Goal: Contribute content: Contribute content

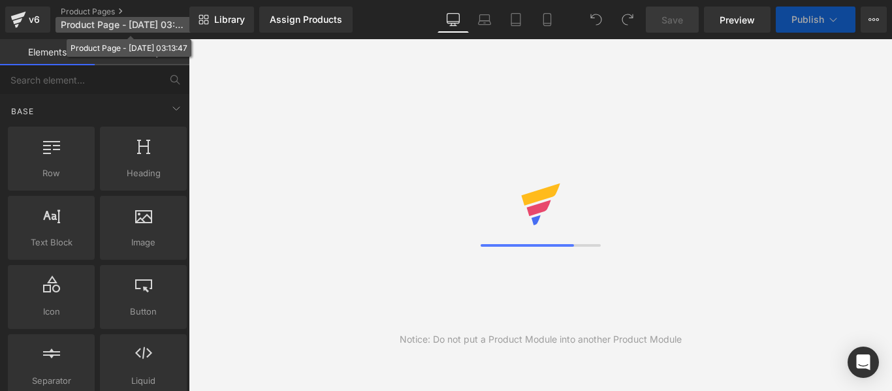
click at [147, 28] on span "Product Page - [DATE] 03:13:47" at bounding box center [123, 25] width 125 height 10
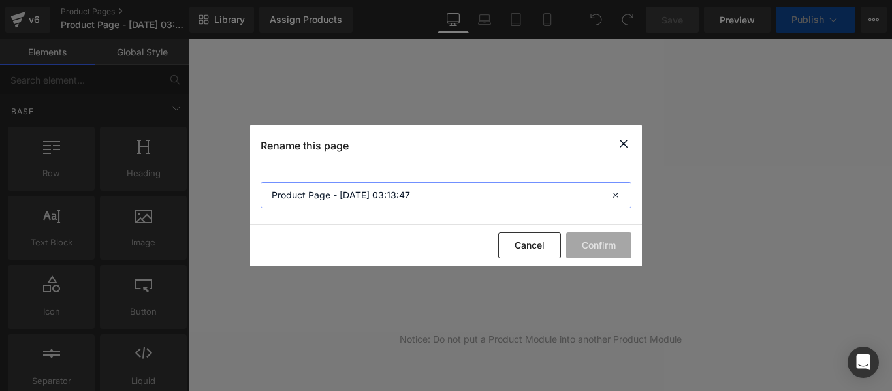
click at [331, 190] on input "Product Page - [DATE] 03:13:47" at bounding box center [446, 195] width 371 height 26
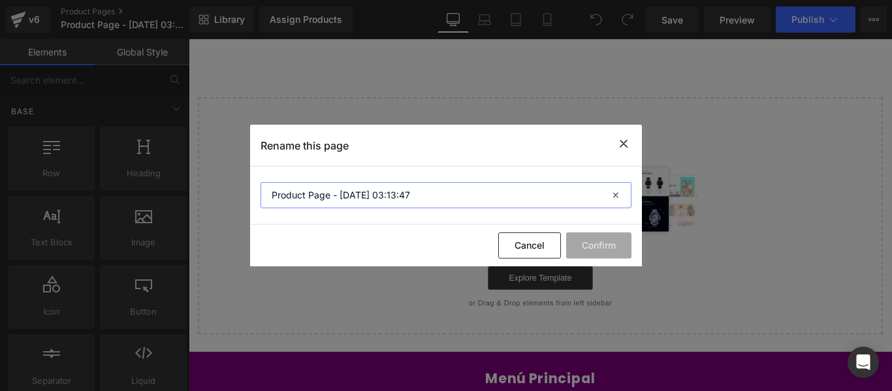
click at [331, 190] on input "Product Page - [DATE] 03:13:47" at bounding box center [446, 195] width 371 height 26
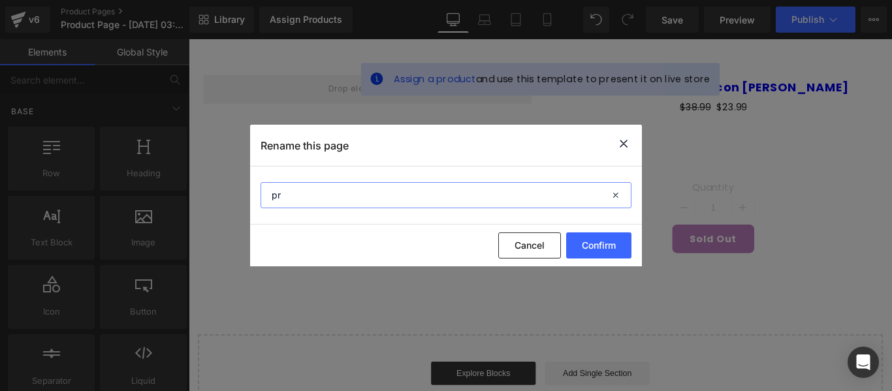
type input "p"
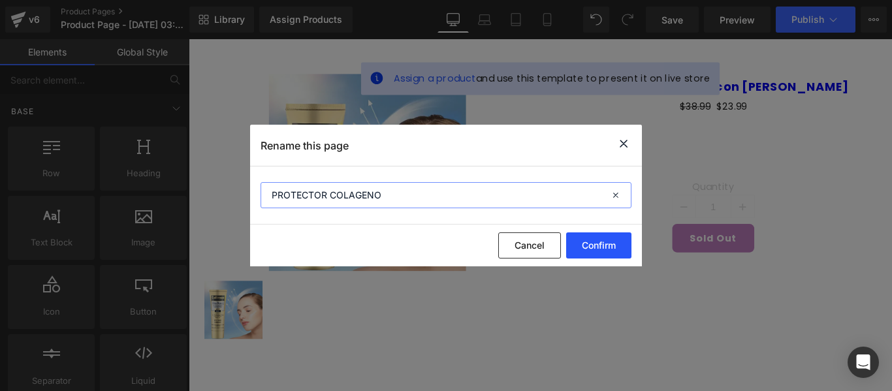
type input "PROTECTOR COLAGENO"
click at [604, 248] on button "Confirm" at bounding box center [598, 246] width 65 height 26
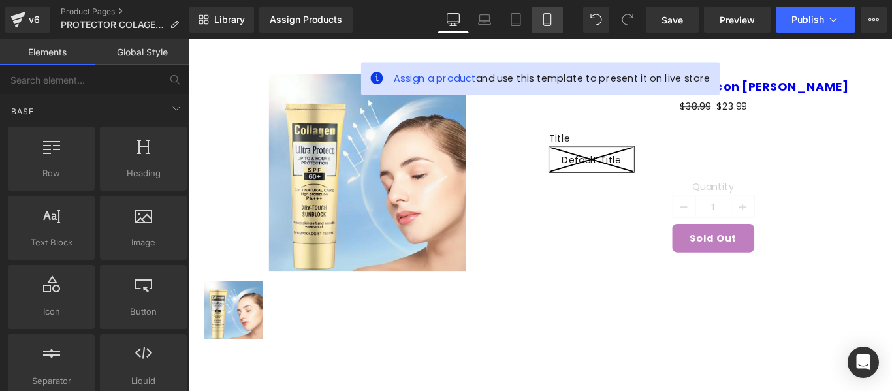
click at [551, 14] on icon at bounding box center [547, 19] width 13 height 13
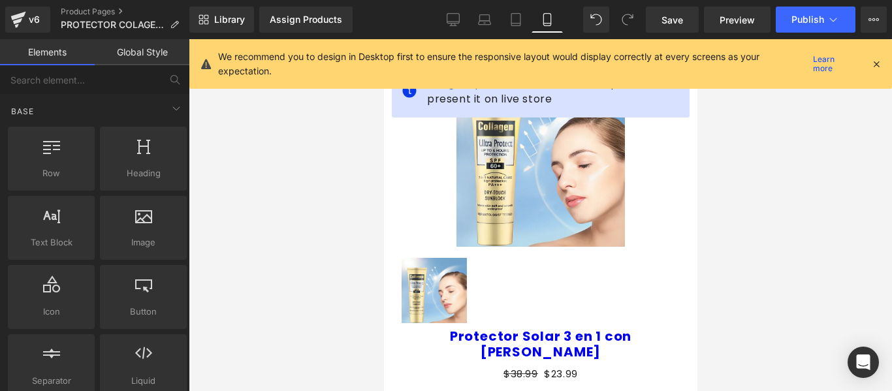
click at [879, 60] on icon at bounding box center [877, 64] width 12 height 12
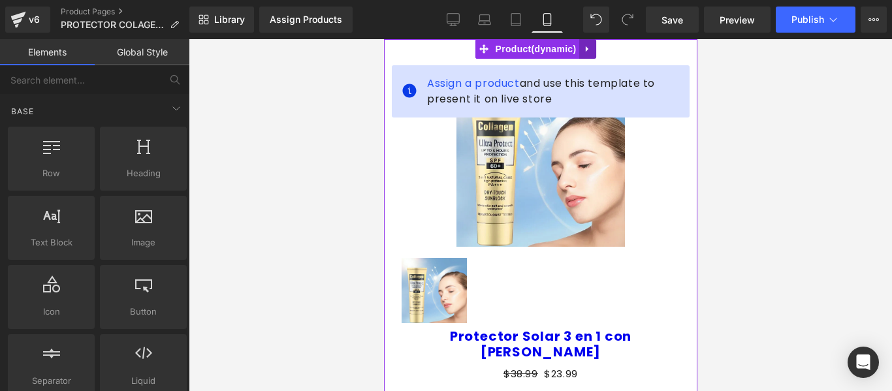
click at [593, 50] on link at bounding box center [587, 49] width 17 height 20
click at [592, 52] on icon at bounding box center [595, 49] width 9 height 10
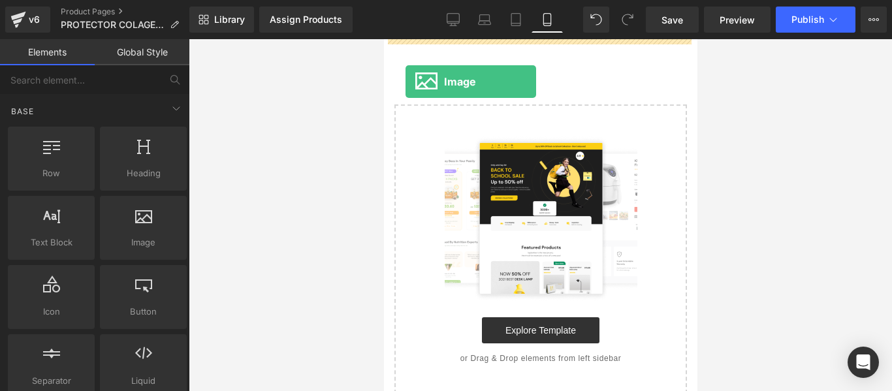
drag, startPoint x: 498, startPoint y: 289, endPoint x: 405, endPoint y: 82, distance: 227.2
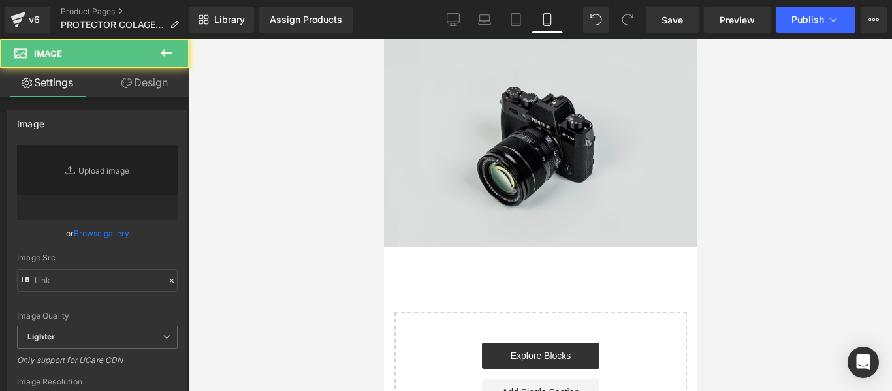
type input "//d1um8515vdn9kb.cloudfront.net/images/parallax.jpg"
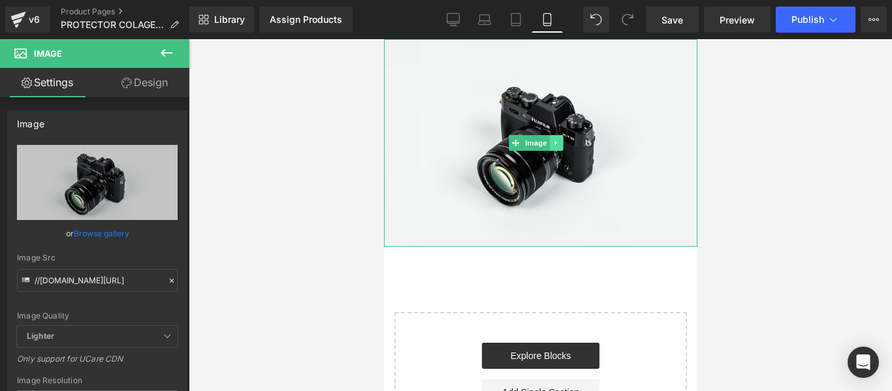
click at [555, 141] on icon at bounding box center [555, 143] width 2 height 5
click at [552, 143] on icon at bounding box center [549, 142] width 7 height 7
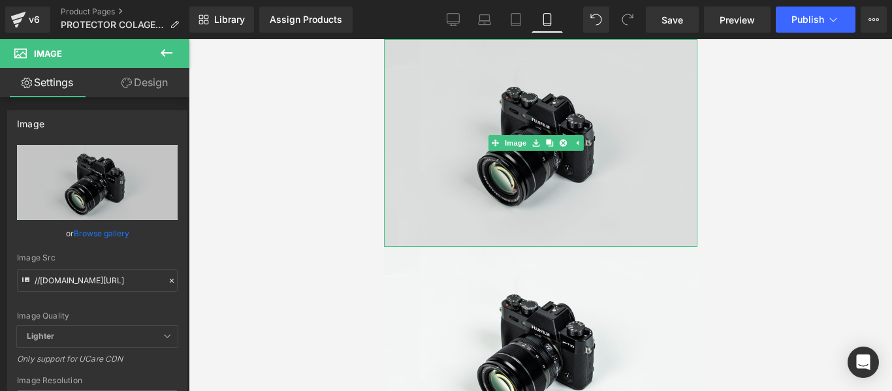
click at [513, 147] on div "Image" at bounding box center [541, 143] width 314 height 208
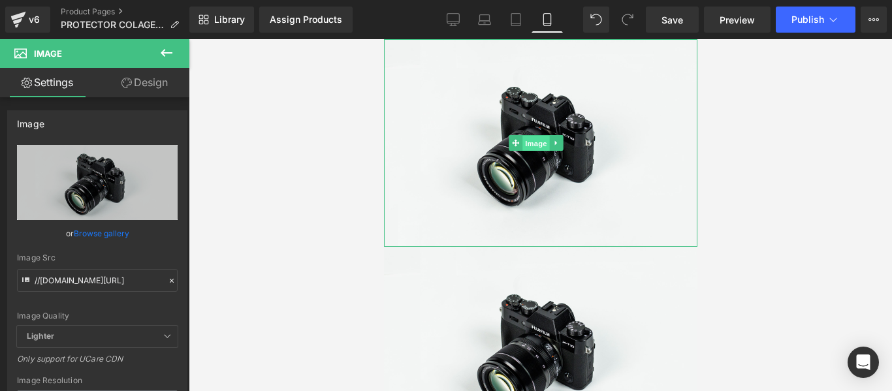
click at [508, 139] on link "Image" at bounding box center [528, 143] width 41 height 16
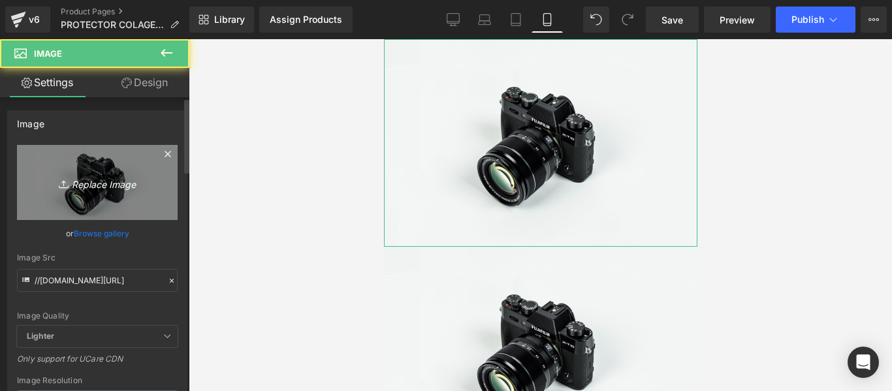
click at [86, 183] on icon "Replace Image" at bounding box center [97, 182] width 105 height 16
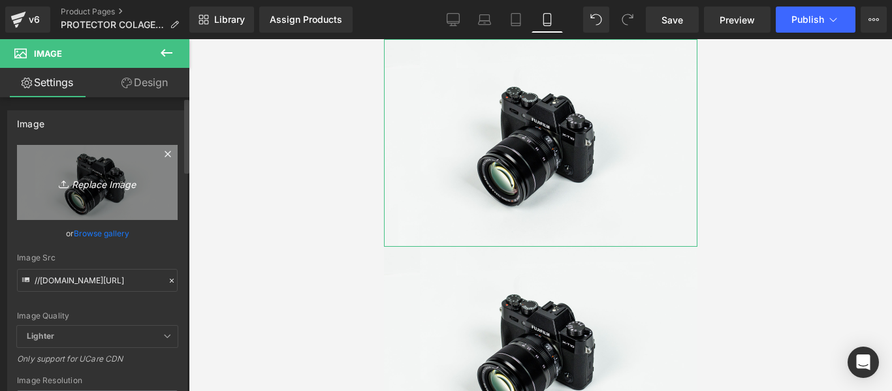
type input "C:\fakepath\imgi_1_¡Más colágeno, menos arrugas, cero manchas! _2_.webp"
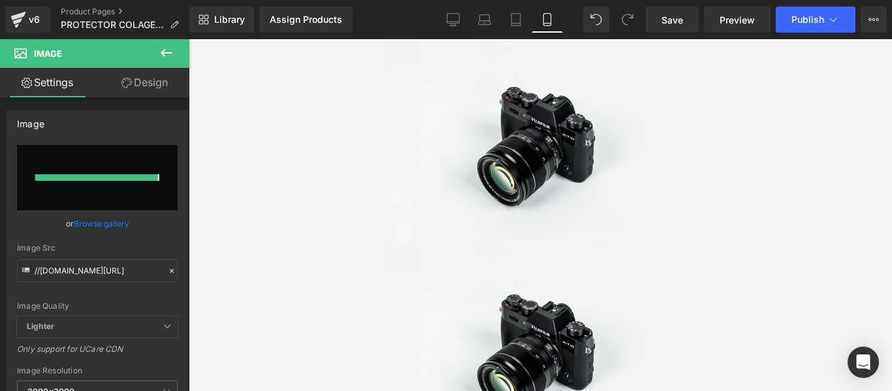
type input "https://ucarecdn.com/684e614a-fa91-4b6d-a294-3de52ad63689/-/format/auto/-/previ…"
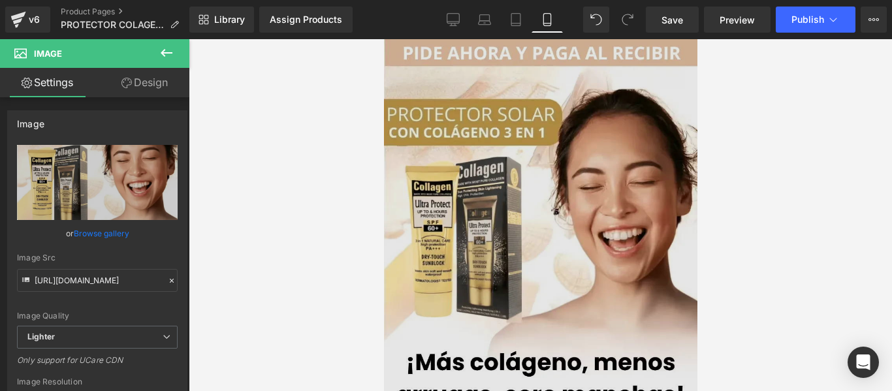
scroll to position [261, 0]
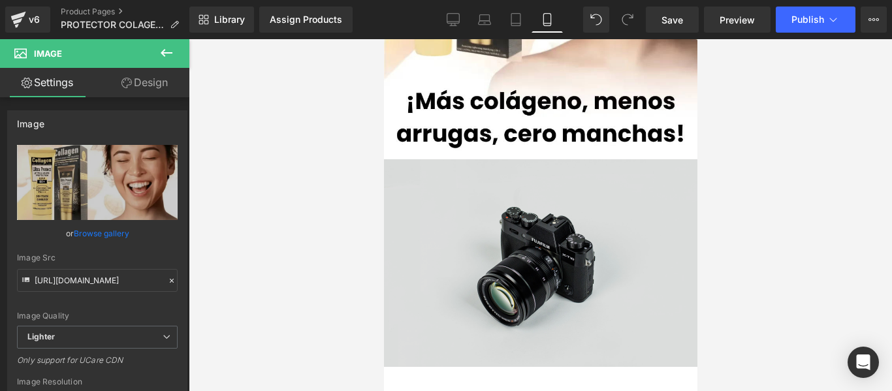
click at [538, 290] on img at bounding box center [541, 263] width 314 height 208
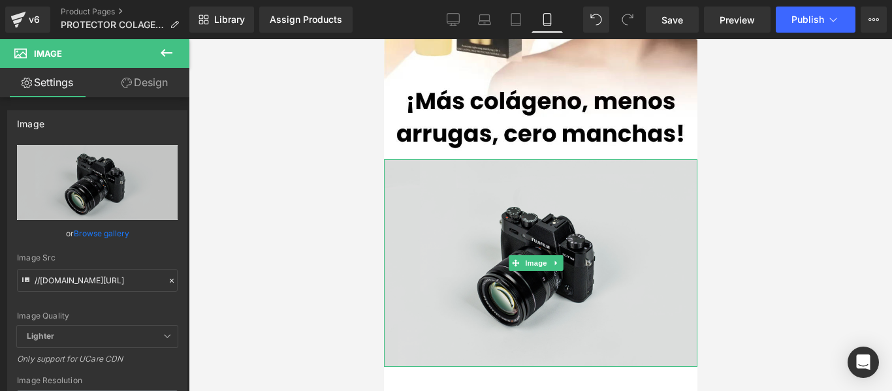
click at [466, 201] on img at bounding box center [541, 263] width 314 height 208
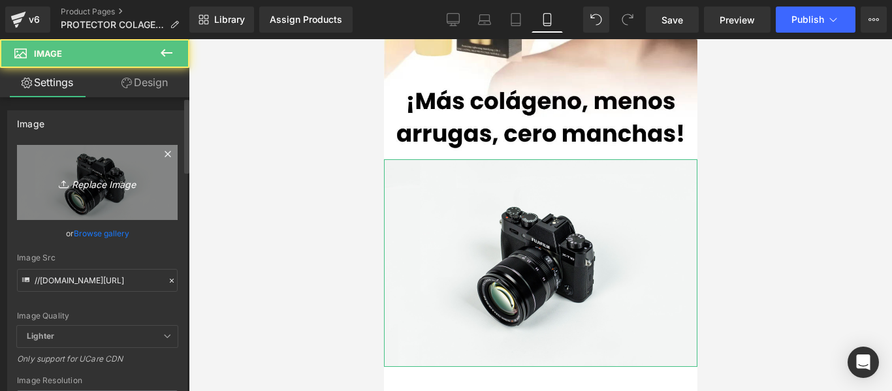
click at [106, 184] on icon "Replace Image" at bounding box center [97, 182] width 105 height 16
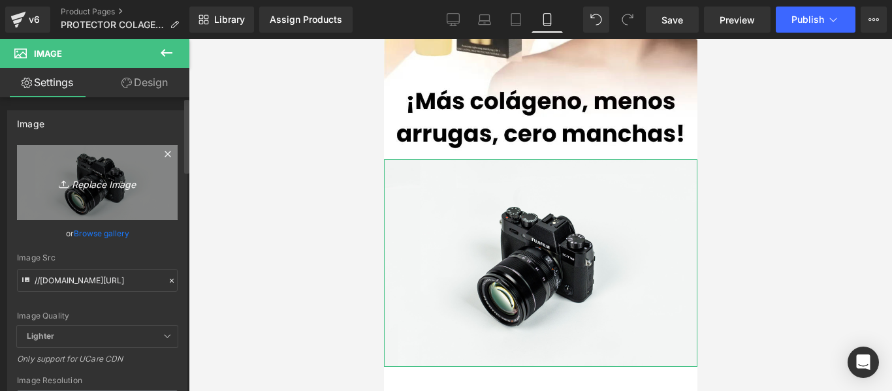
type input "C:\fakepath\imgi_2_PIEL PROTE _2_.webp"
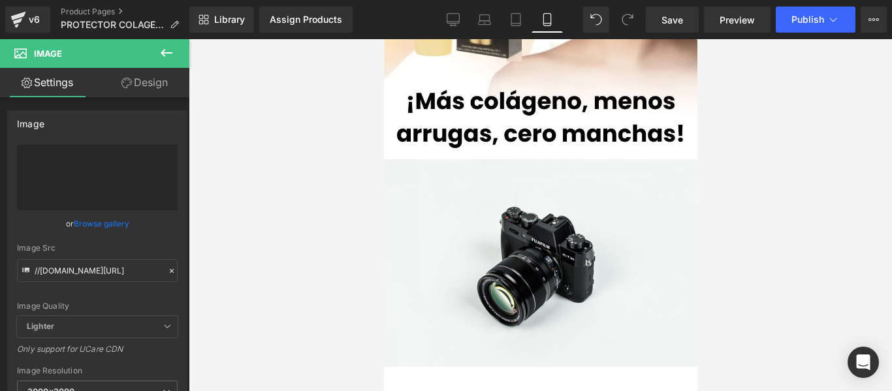
type input "https://ucarecdn.com/e0ad2410-44a7-43fc-8527-38fbf43a4d38/-/format/auto/-/previ…"
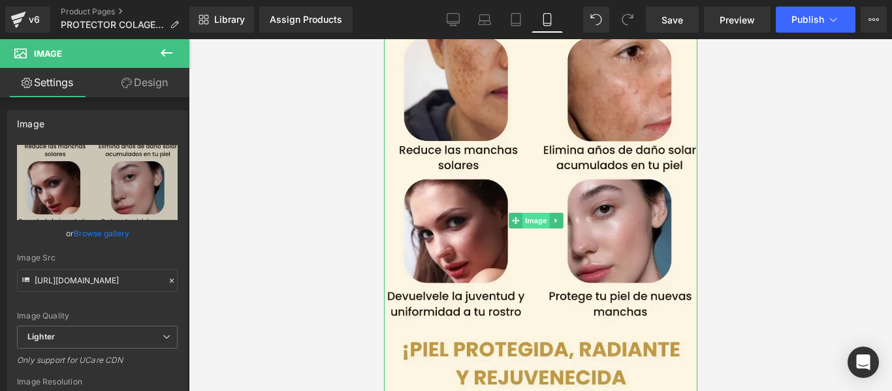
scroll to position [392, 0]
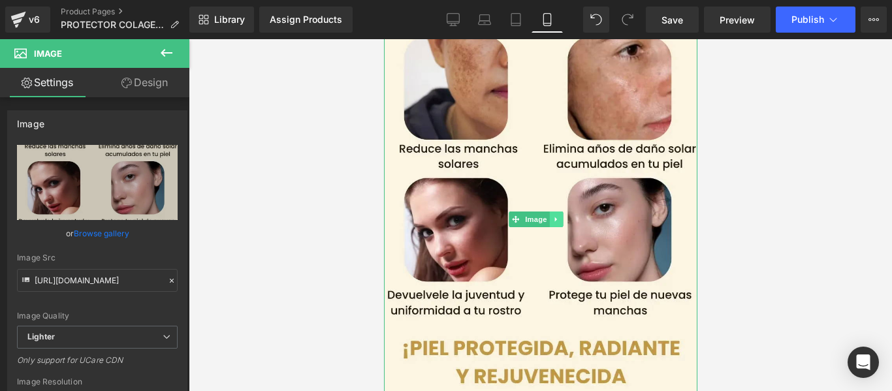
click at [555, 212] on link at bounding box center [556, 220] width 14 height 16
click at [547, 216] on icon at bounding box center [549, 219] width 7 height 7
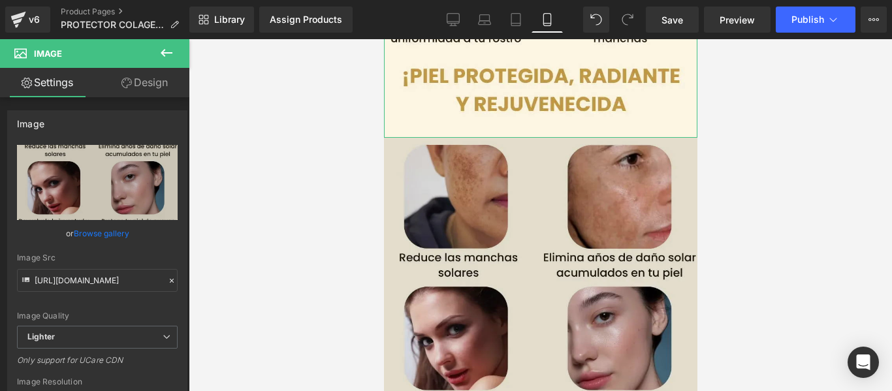
scroll to position [687, 0]
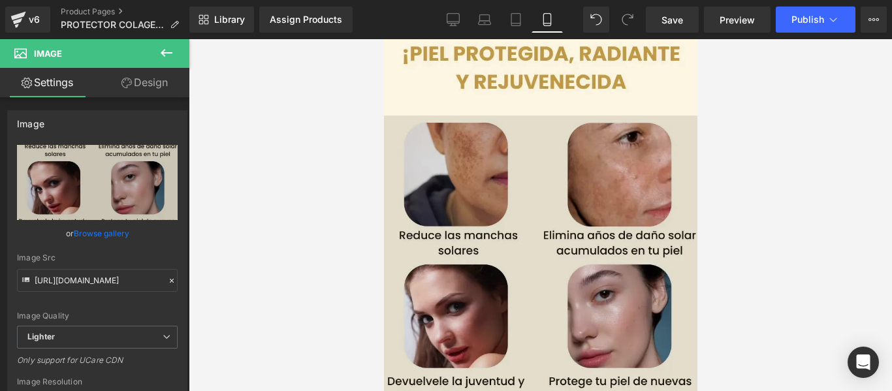
click at [481, 234] on img at bounding box center [541, 307] width 314 height 382
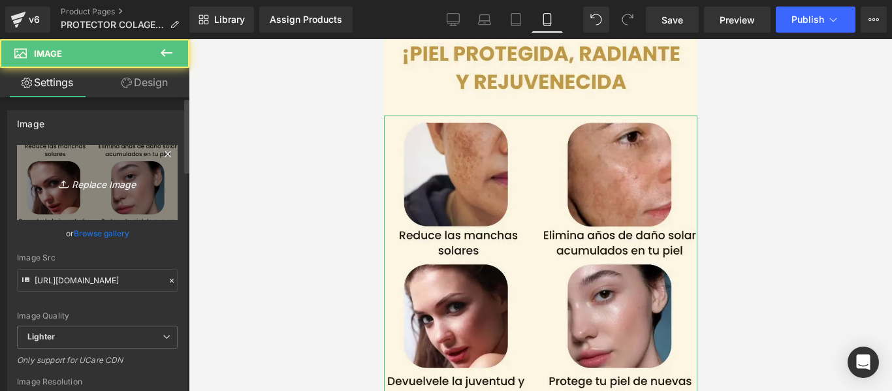
click at [110, 183] on icon "Replace Image" at bounding box center [97, 182] width 105 height 16
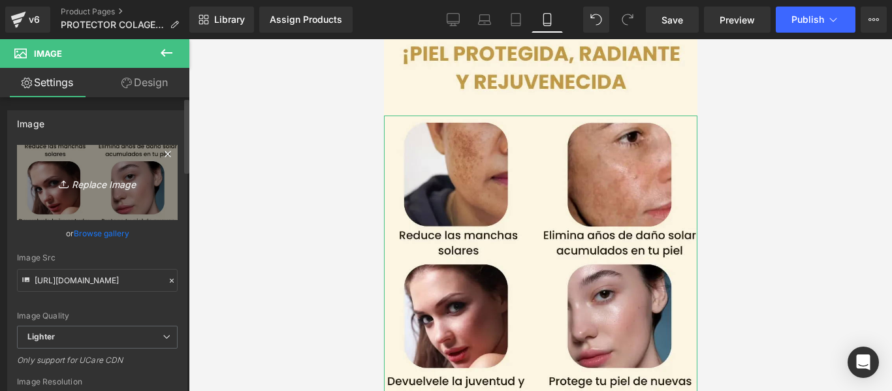
type input "C:\fakepath\imgi_3_Añadir un subtítulo.webp"
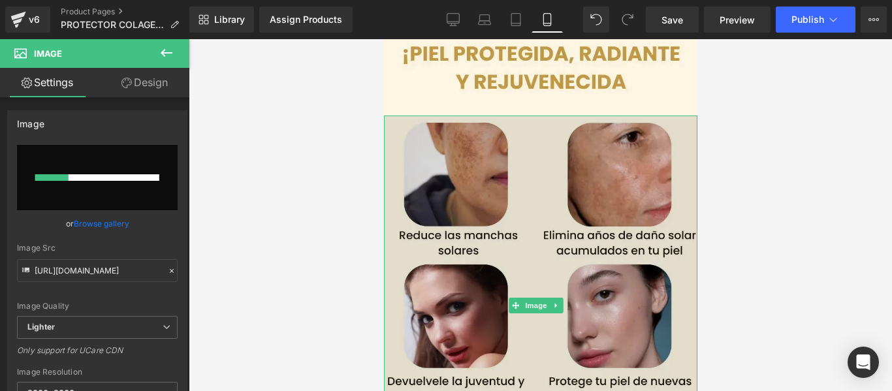
type input "https://ucarecdn.com/97257fd4-6ff0-418d-8127-c0d416228c17/-/format/auto/-/previ…"
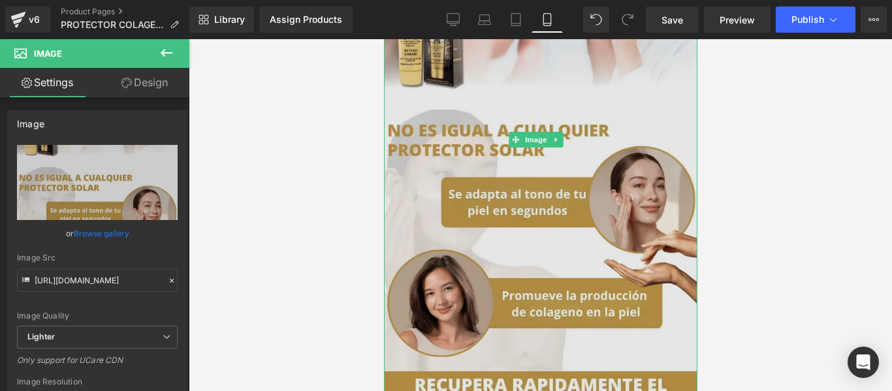
scroll to position [1144, 0]
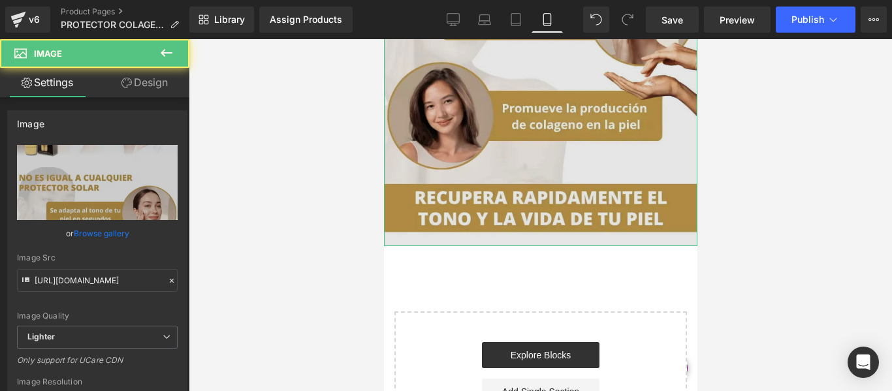
scroll to position [1013, 0]
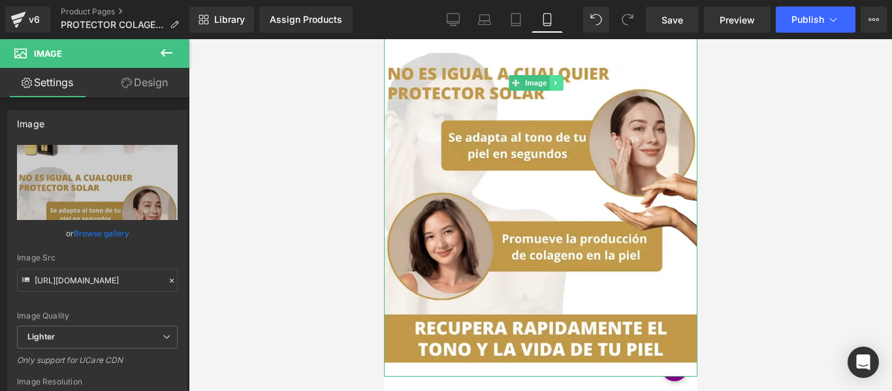
click at [560, 75] on link at bounding box center [556, 83] width 14 height 16
click at [547, 79] on icon at bounding box center [549, 82] width 7 height 7
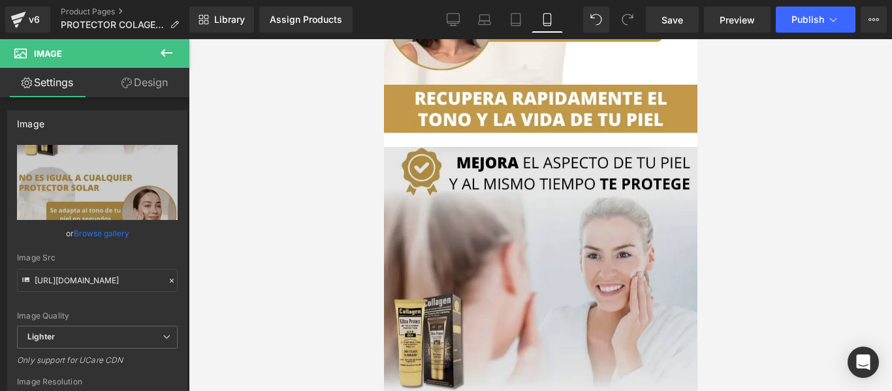
scroll to position [1256, 0]
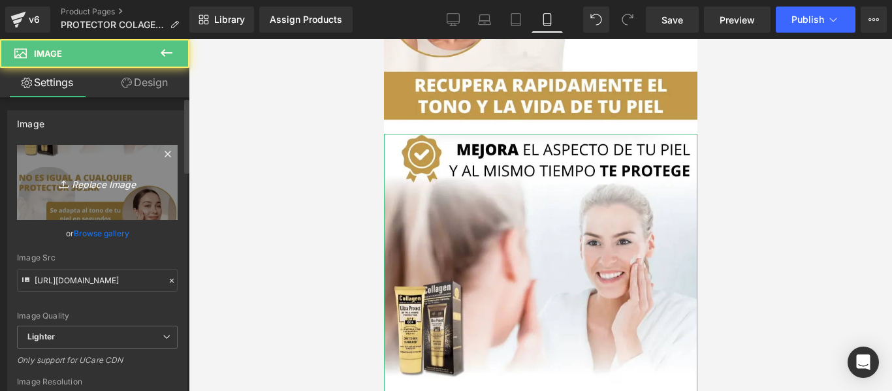
click at [112, 189] on icon "Replace Image" at bounding box center [97, 182] width 105 height 16
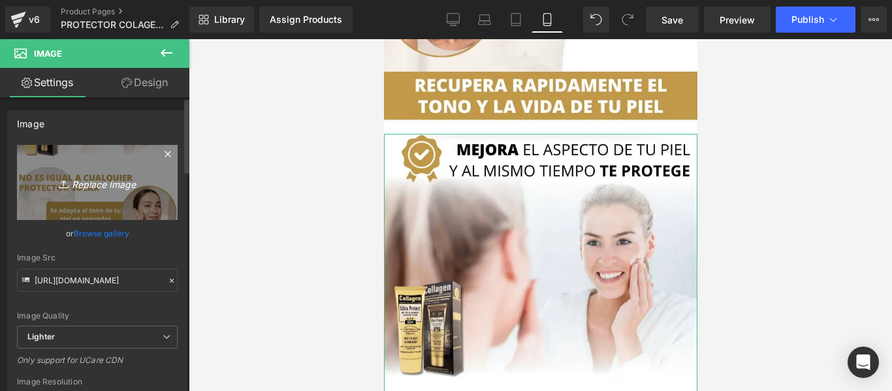
type input "C:\fakepath\imgi_5_1_11zon _8_.webp"
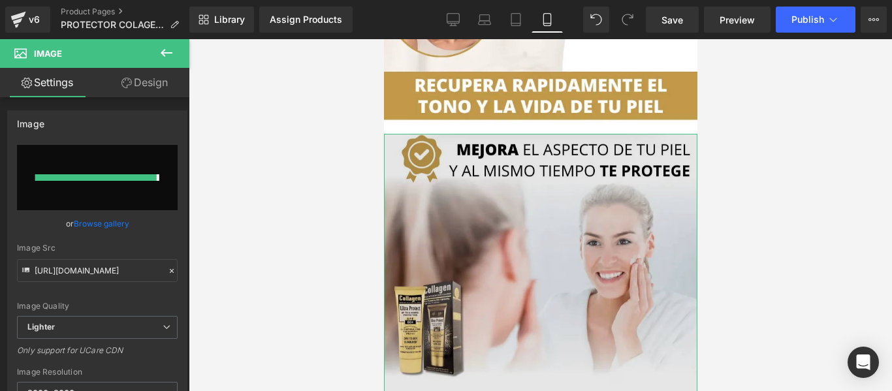
type input "https://ucarecdn.com/94c7f5a8-0490-4280-9c55-1c0c1da10a84/-/format/auto/-/previ…"
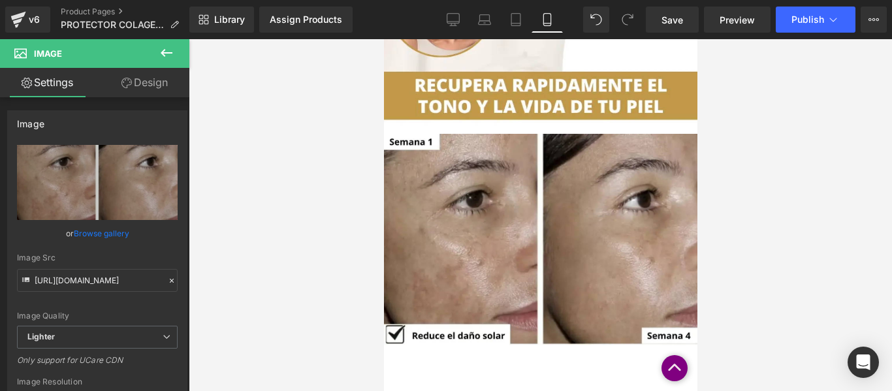
click at [549, 198] on div "Image" at bounding box center [541, 240] width 314 height 212
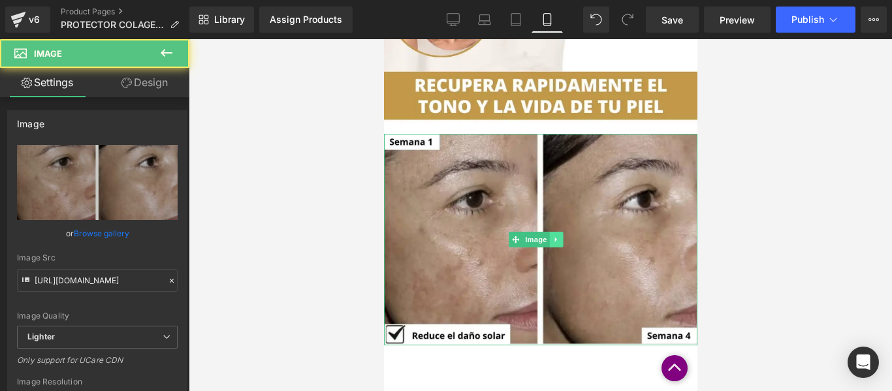
click at [555, 237] on icon at bounding box center [555, 239] width 2 height 5
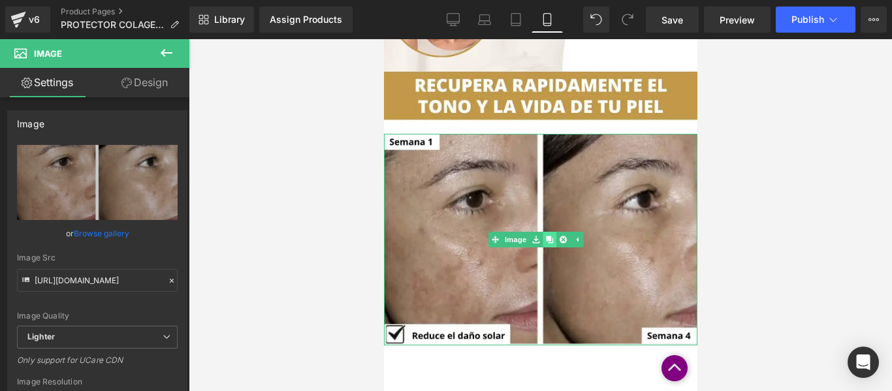
click at [547, 236] on icon at bounding box center [549, 239] width 7 height 7
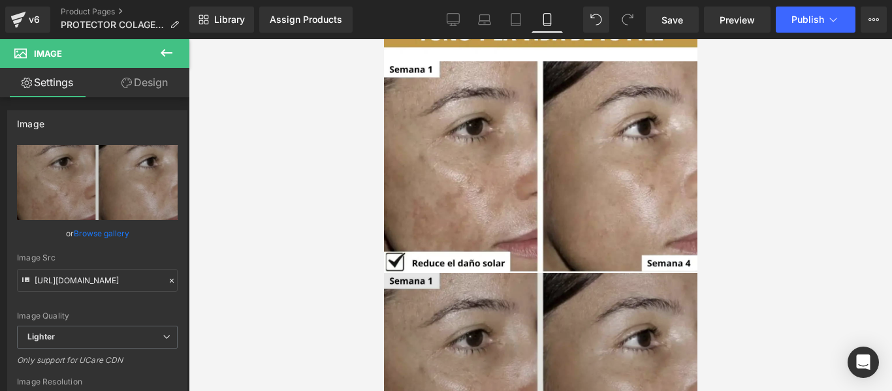
click at [489, 286] on img at bounding box center [541, 379] width 314 height 212
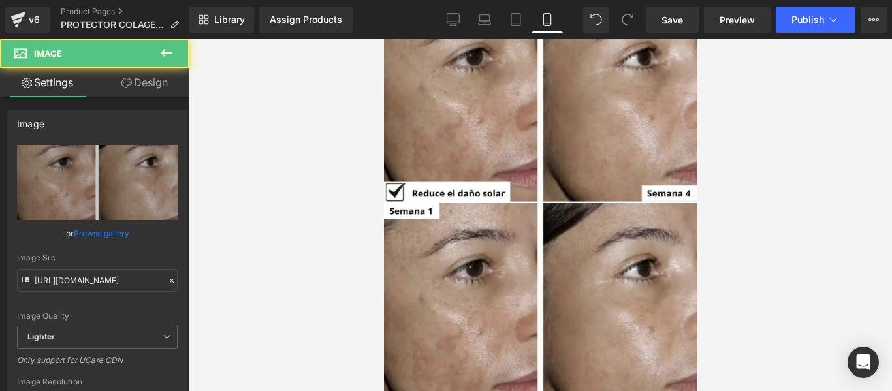
scroll to position [1461, 0]
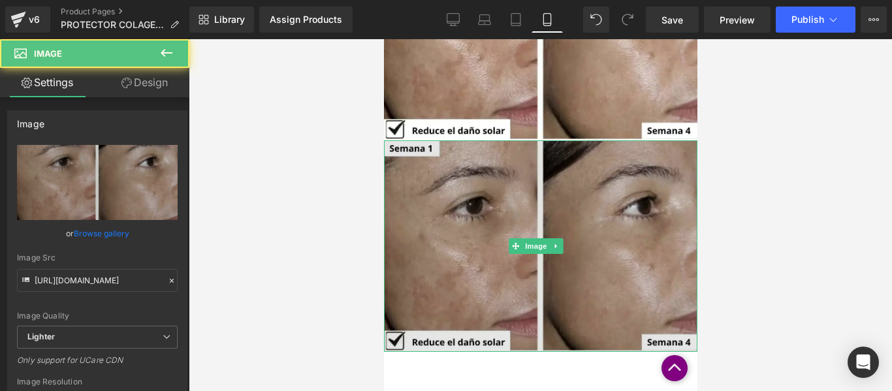
click at [397, 211] on img at bounding box center [541, 246] width 314 height 212
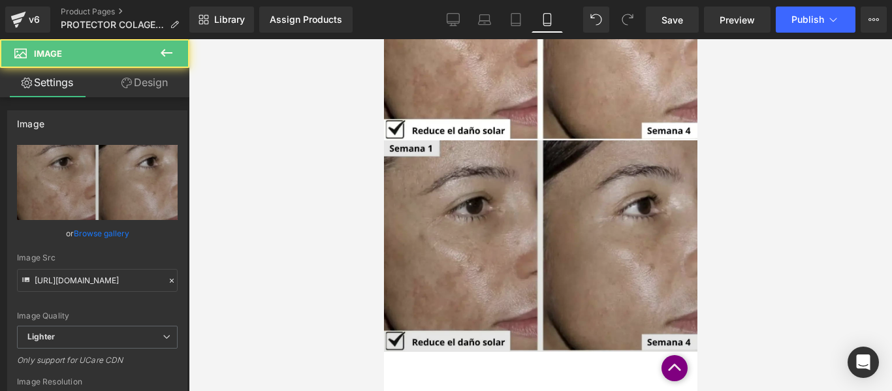
click at [524, 225] on img at bounding box center [541, 246] width 314 height 212
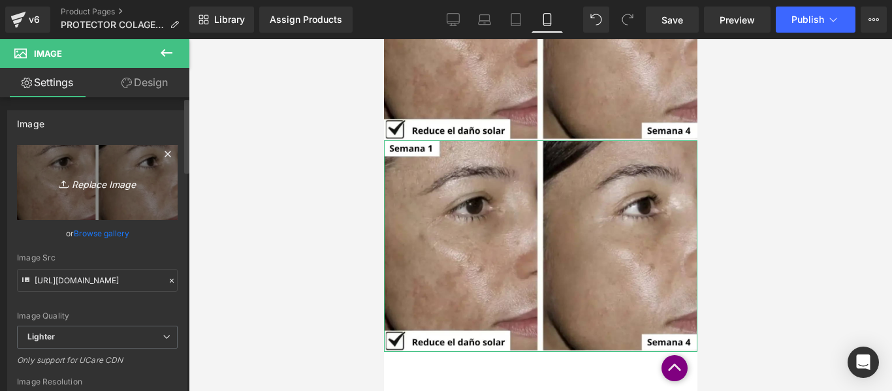
click at [116, 186] on icon "Replace Image" at bounding box center [97, 182] width 105 height 16
type input "C:\fakepath\imgi_6_2_11zon _7_.webp"
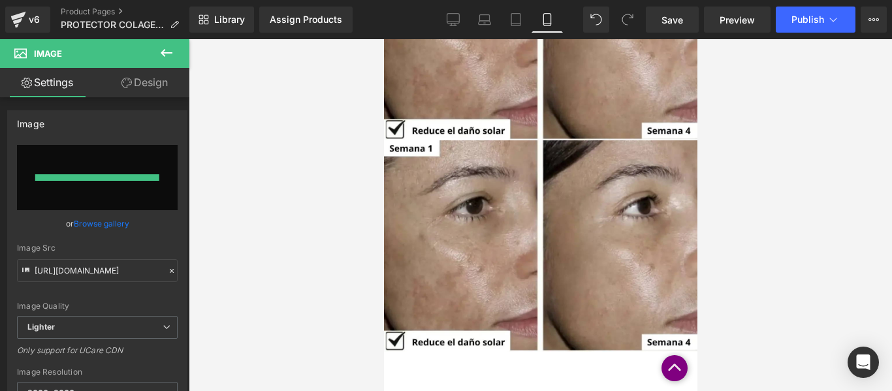
type input "https://ucarecdn.com/2265ccce-b5b4-413a-84e9-e9e713fe94cb/-/format/auto/-/previ…"
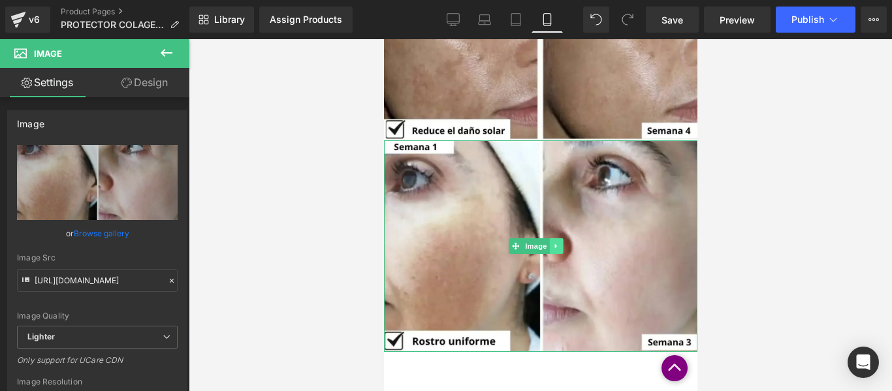
click at [559, 242] on icon at bounding box center [555, 246] width 7 height 8
click at [553, 238] on link at bounding box center [549, 246] width 14 height 16
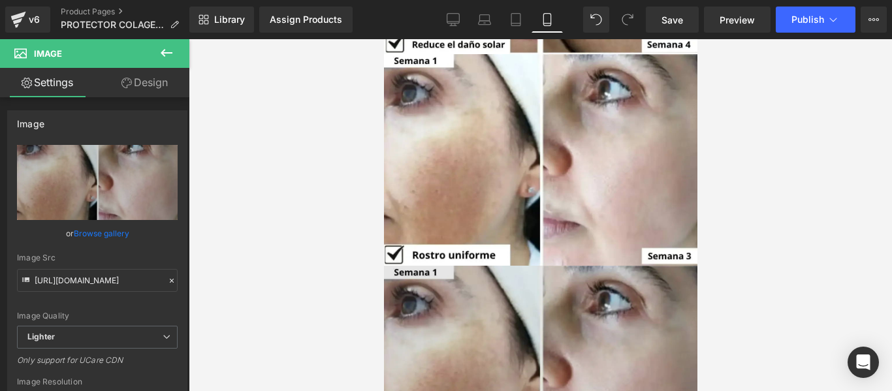
click at [503, 282] on img at bounding box center [541, 372] width 314 height 212
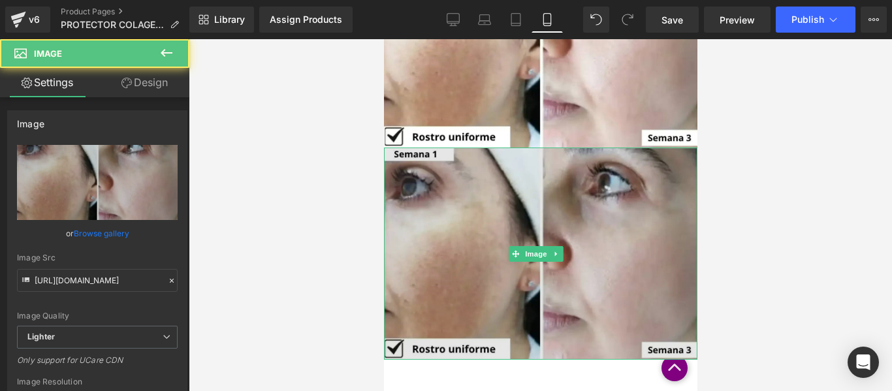
scroll to position [1667, 0]
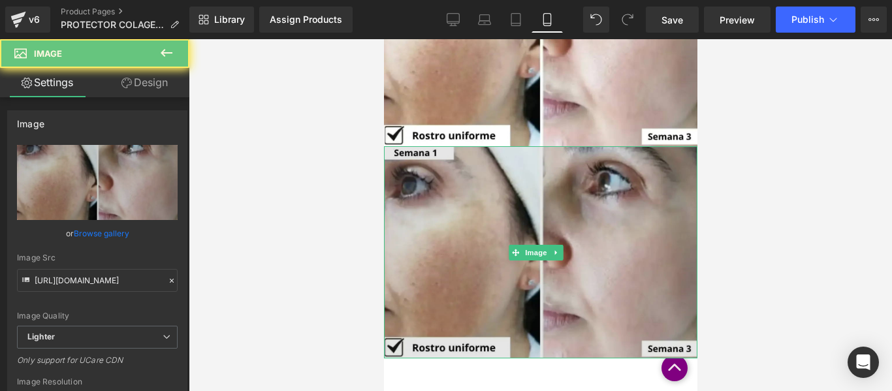
click at [462, 219] on img at bounding box center [541, 252] width 314 height 212
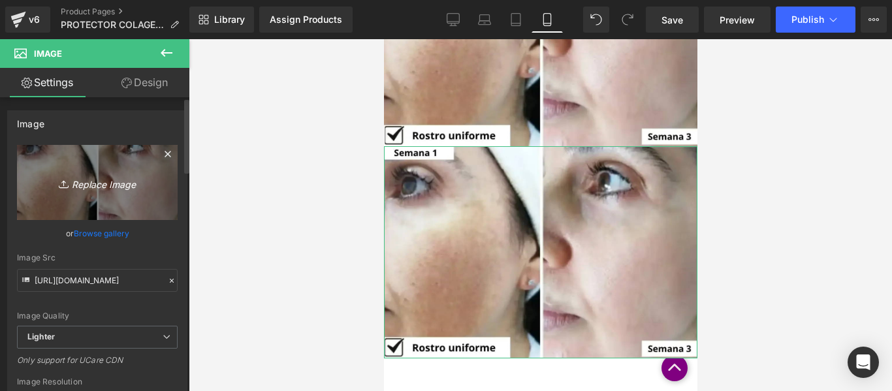
click at [108, 177] on icon "Replace Image" at bounding box center [97, 182] width 105 height 16
type input "C:\fakepath\imgi_7_reseñas protector _1_.webp"
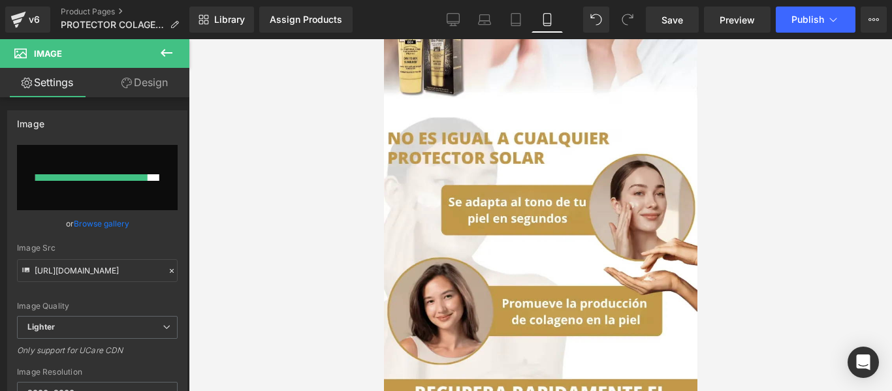
type input "https://ucarecdn.com/5f274b64-2914-4625-b645-3d0678d944e2/-/format/auto/-/previ…"
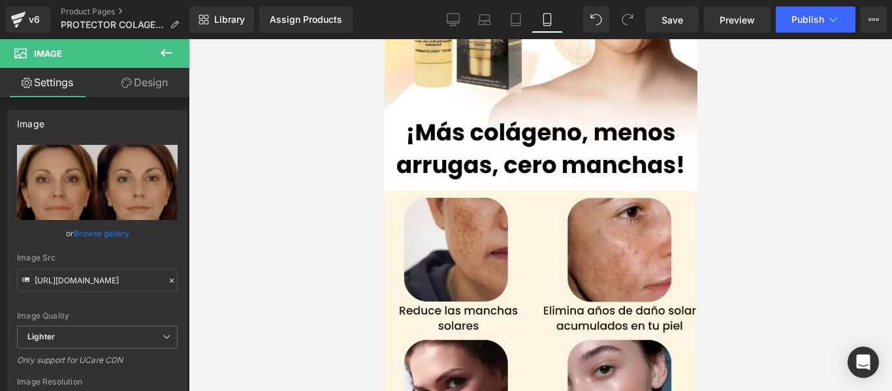
scroll to position [0, 0]
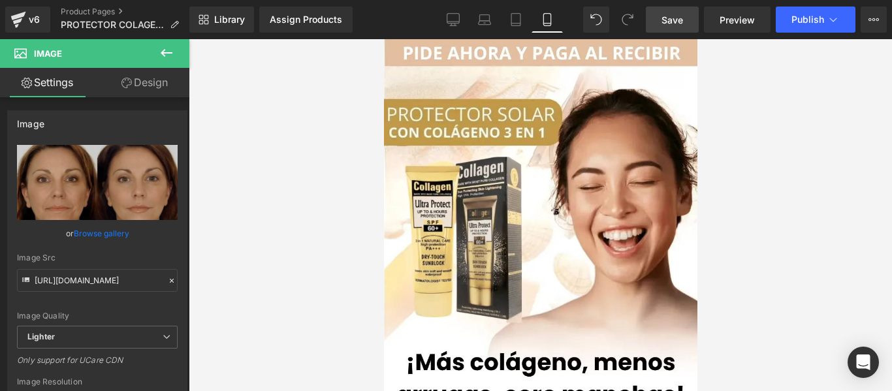
click at [667, 20] on span "Save" at bounding box center [673, 20] width 22 height 14
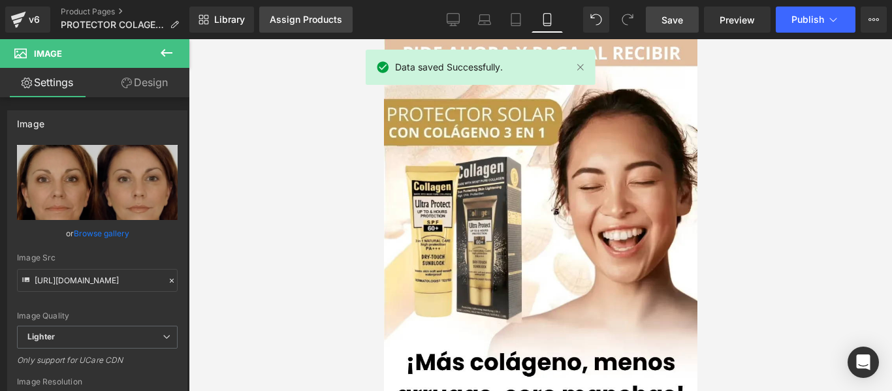
click at [312, 16] on div "Assign Products" at bounding box center [306, 19] width 73 height 10
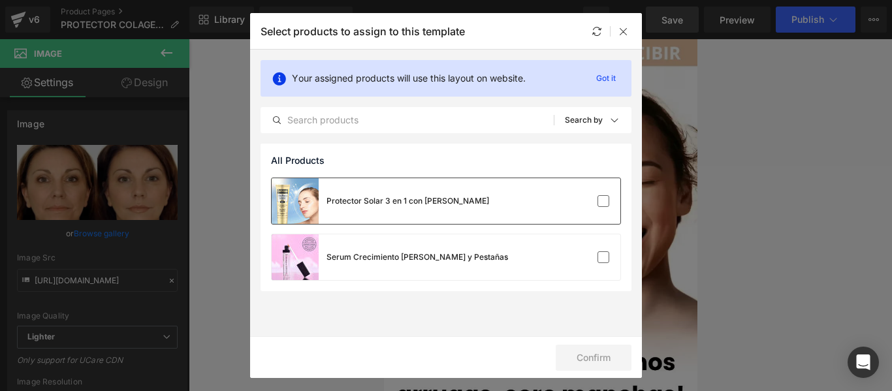
click at [336, 201] on div "Protector Solar 3 en 1 con [PERSON_NAME]" at bounding box center [408, 201] width 163 height 12
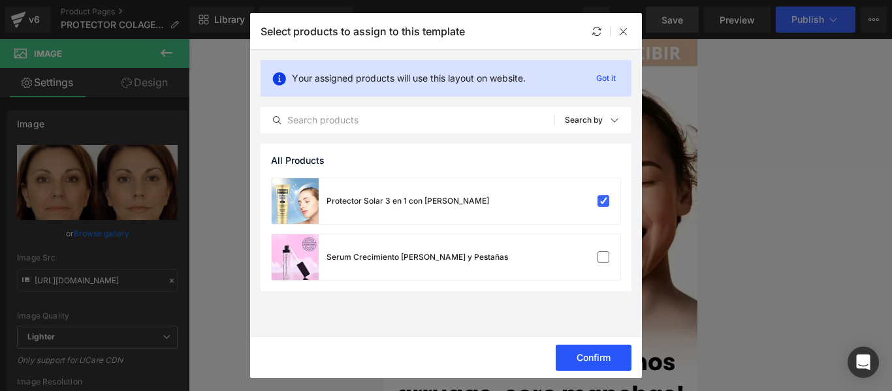
click at [570, 354] on button "Confirm" at bounding box center [594, 358] width 76 height 26
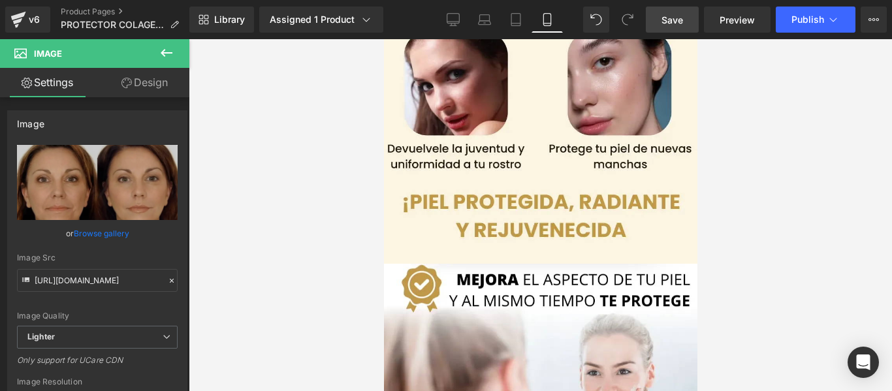
scroll to position [588, 0]
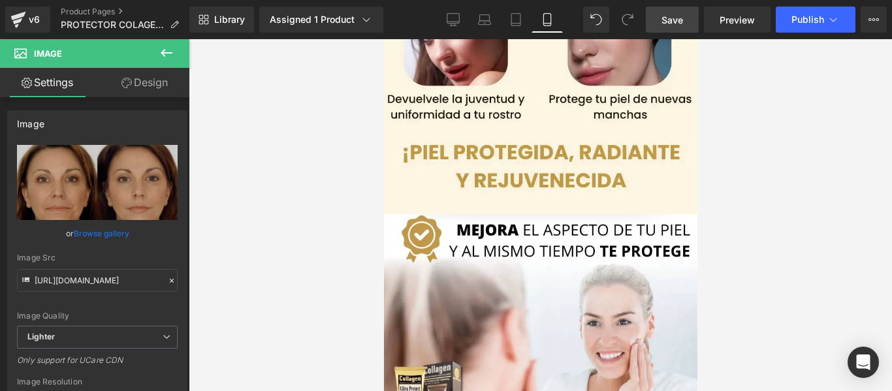
click at [163, 50] on icon at bounding box center [167, 53] width 16 height 16
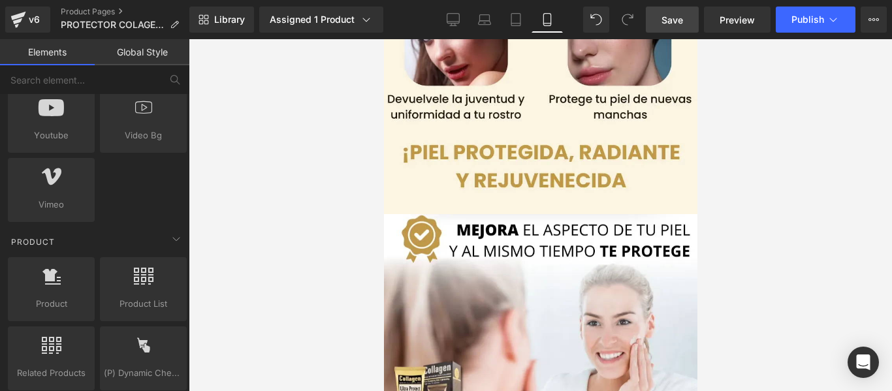
scroll to position [1045, 0]
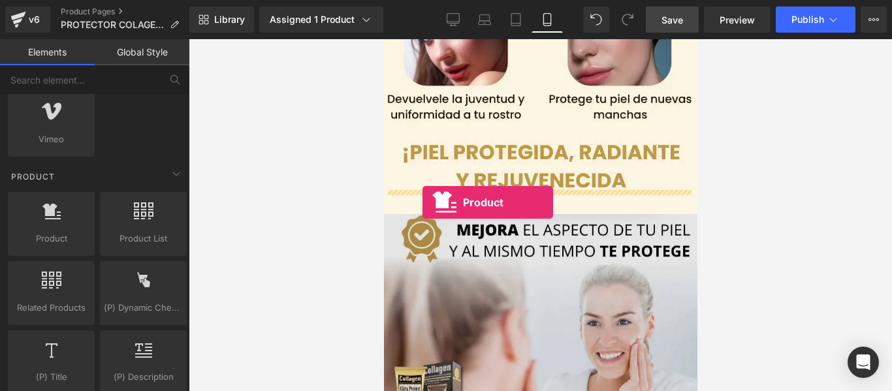
drag, startPoint x: 462, startPoint y: 263, endPoint x: 422, endPoint y: 203, distance: 72.7
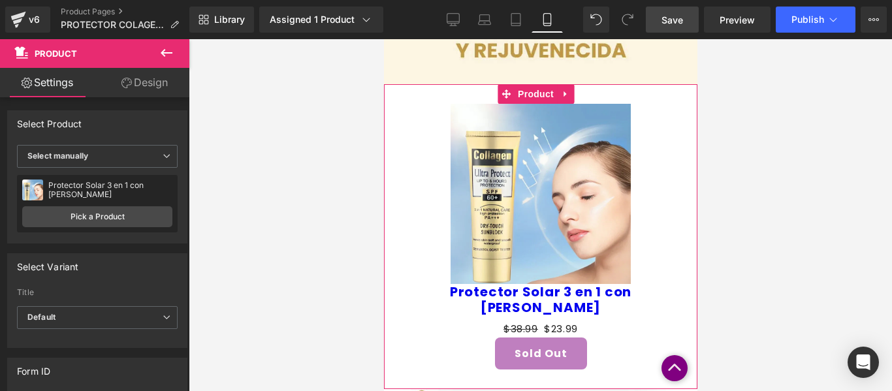
scroll to position [719, 0]
click at [594, 208] on img at bounding box center [540, 193] width 180 height 180
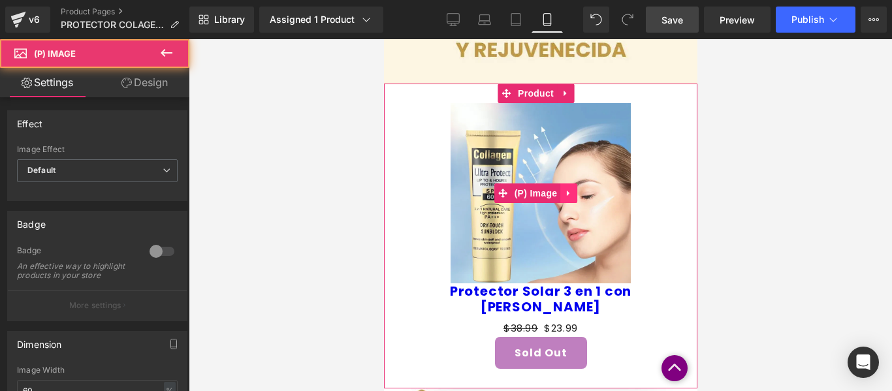
click at [567, 190] on icon at bounding box center [567, 193] width 3 height 6
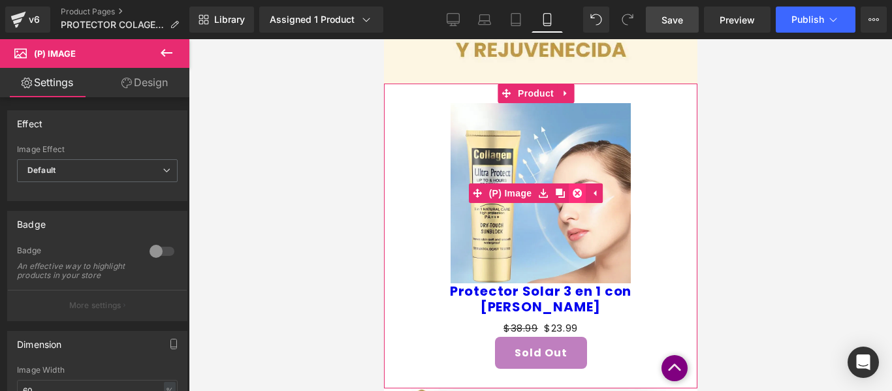
click at [574, 189] on icon at bounding box center [576, 193] width 9 height 9
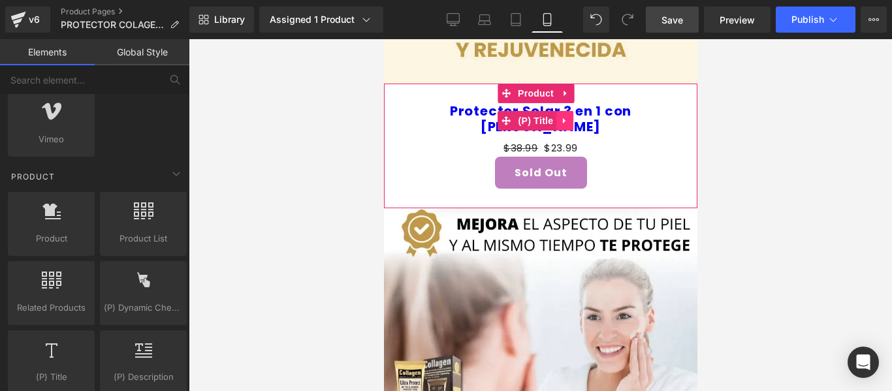
click at [564, 111] on link at bounding box center [564, 121] width 17 height 20
click at [570, 111] on link at bounding box center [572, 121] width 17 height 20
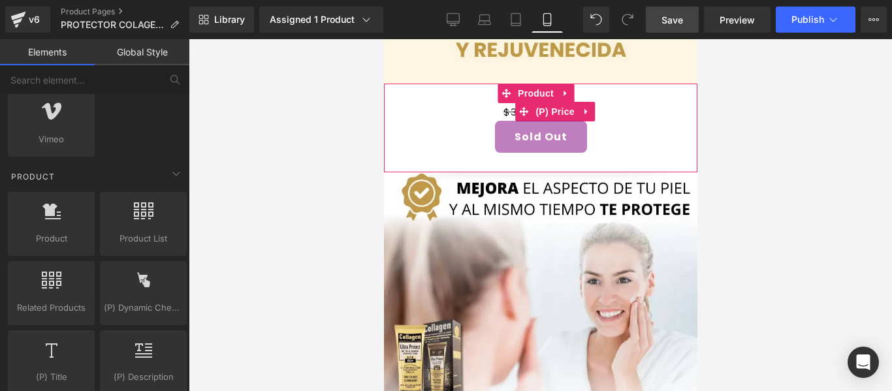
click at [578, 102] on link at bounding box center [586, 112] width 17 height 20
click at [590, 107] on icon at bounding box center [594, 112] width 9 height 10
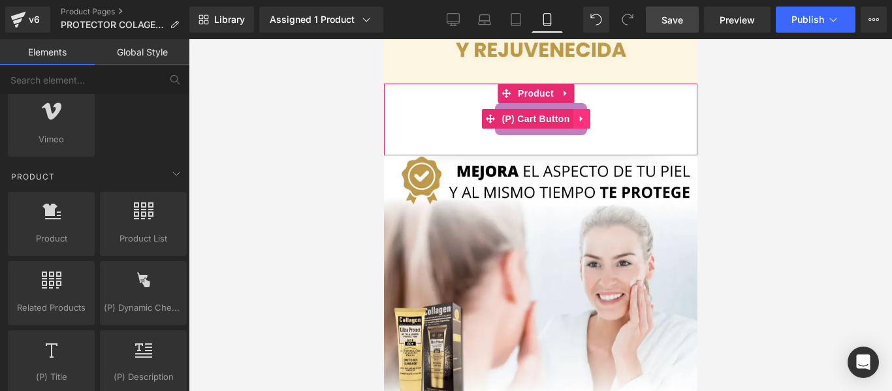
click at [585, 114] on icon at bounding box center [581, 119] width 9 height 10
click at [586, 109] on link at bounding box center [589, 119] width 17 height 20
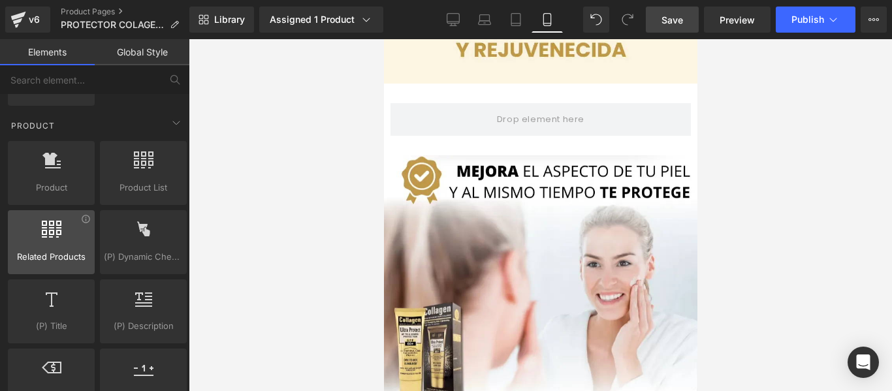
scroll to position [1111, 0]
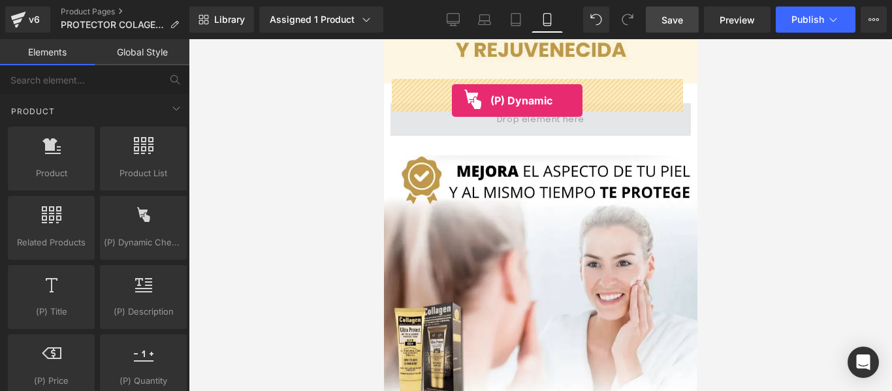
drag, startPoint x: 512, startPoint y: 270, endPoint x: 451, endPoint y: 100, distance: 180.4
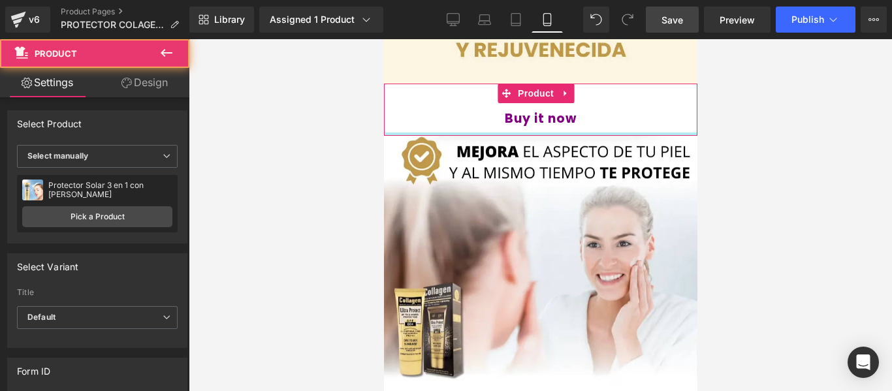
drag, startPoint x: 467, startPoint y: 126, endPoint x: 464, endPoint y: 97, distance: 29.6
click at [464, 97] on div "Buy it now (P) Dynamic Checkout Button Product" at bounding box center [541, 110] width 314 height 52
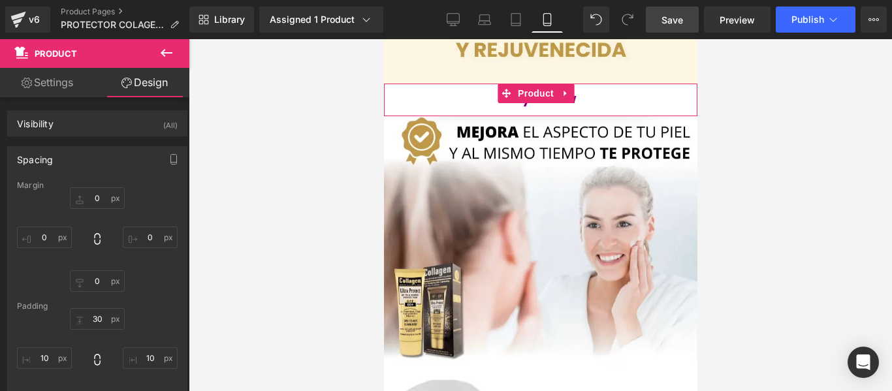
drag, startPoint x: 464, startPoint y: 61, endPoint x: 459, endPoint y: 18, distance: 43.4
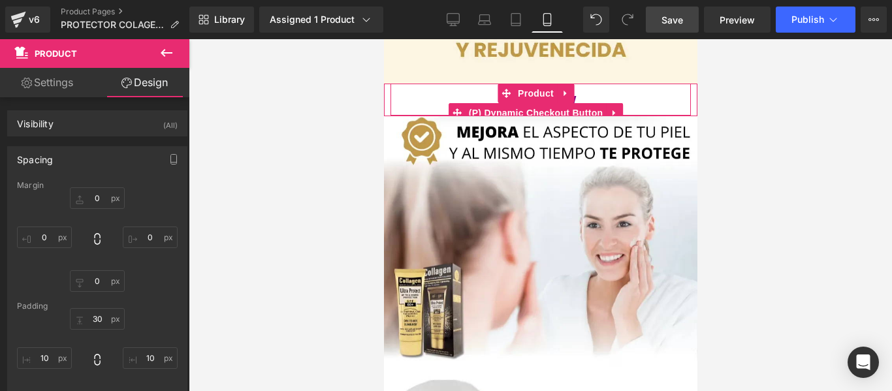
click at [445, 84] on button "Buy it now" at bounding box center [540, 100] width 301 height 32
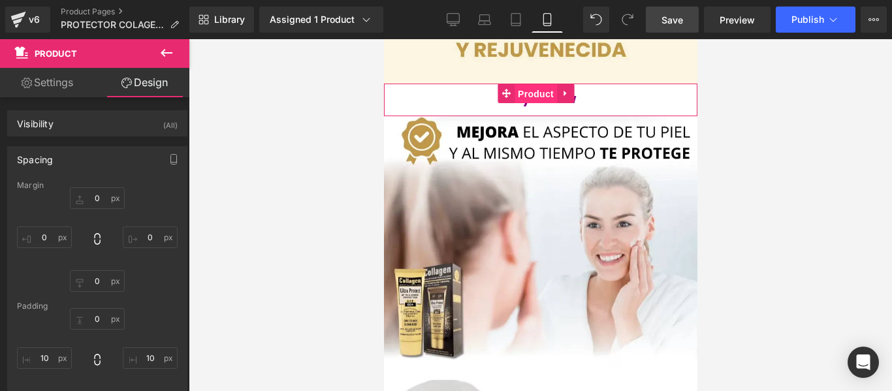
click at [531, 84] on span "Product" at bounding box center [535, 94] width 42 height 20
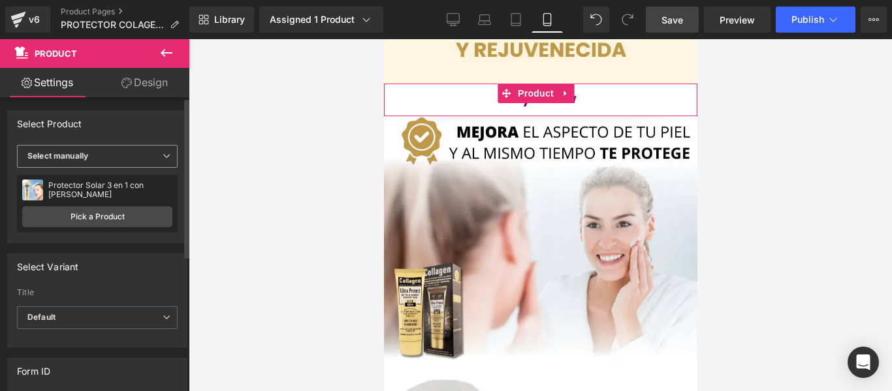
click at [160, 163] on span "Select manually" at bounding box center [97, 156] width 161 height 23
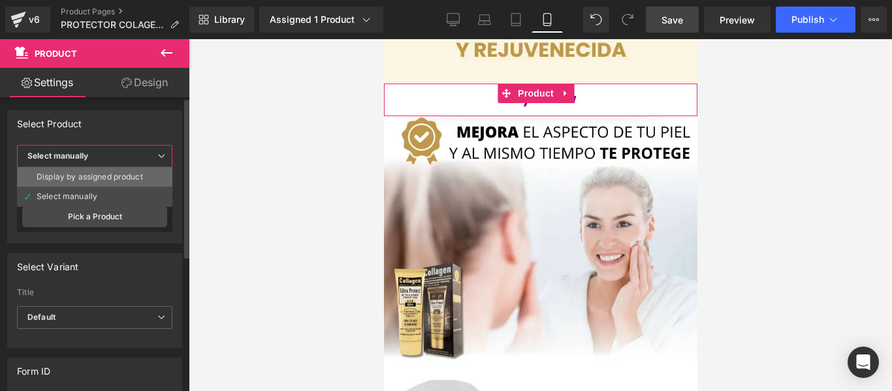
click at [140, 181] on div "Display by assigned product" at bounding box center [90, 176] width 106 height 9
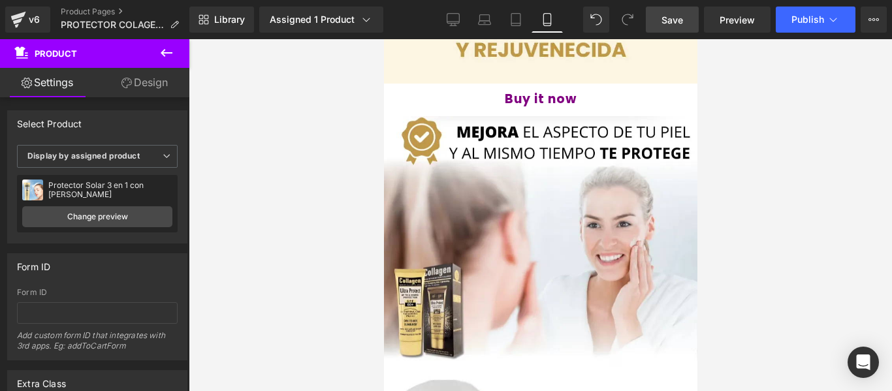
click at [331, 134] on div at bounding box center [541, 215] width 704 height 352
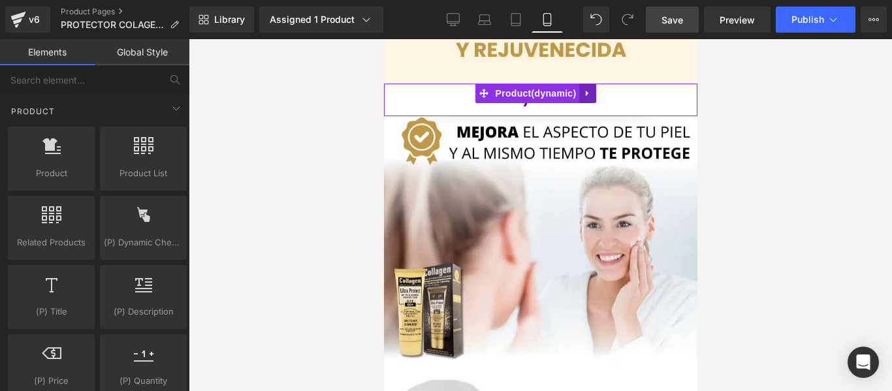
click at [580, 84] on link at bounding box center [587, 94] width 17 height 20
click at [579, 89] on icon at bounding box center [578, 93] width 9 height 9
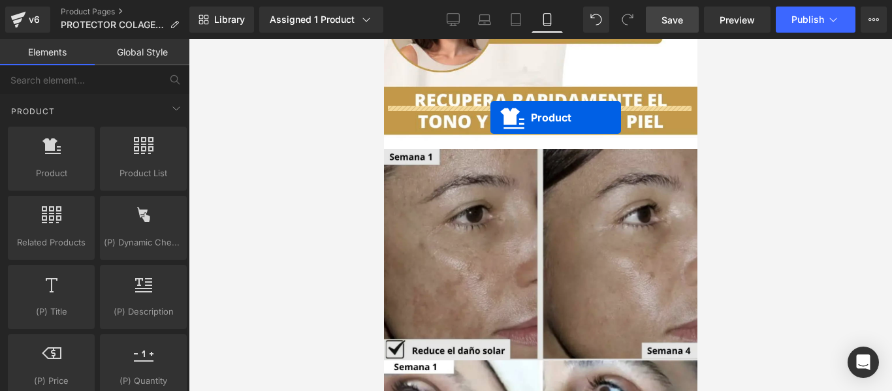
drag, startPoint x: 482, startPoint y: 101, endPoint x: 490, endPoint y: 118, distance: 18.4
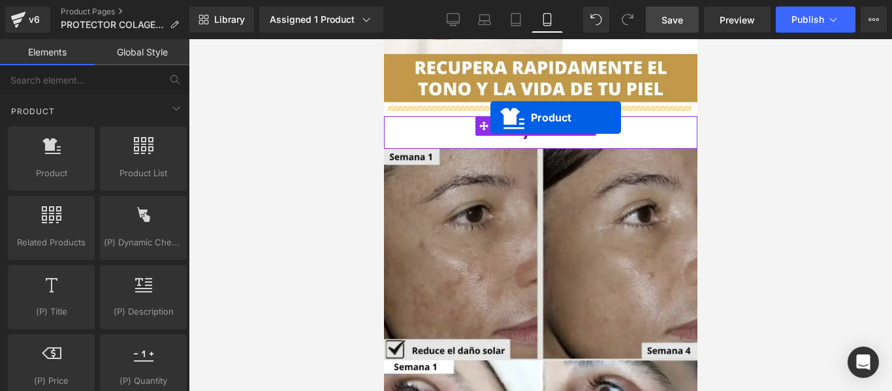
scroll to position [1274, 0]
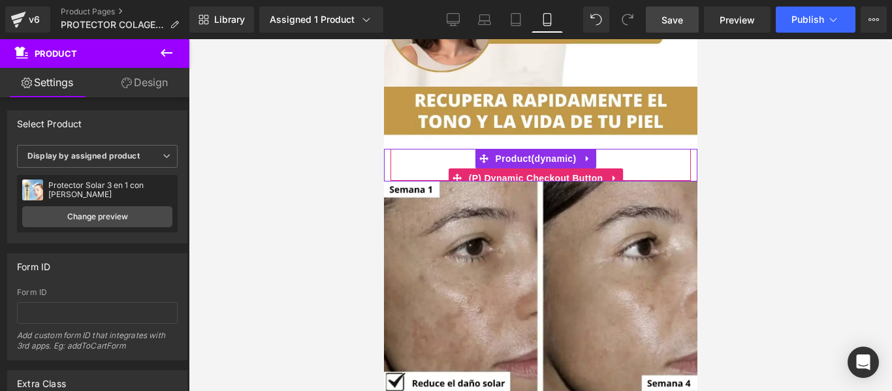
click at [410, 149] on button "Buy it now" at bounding box center [540, 165] width 301 height 32
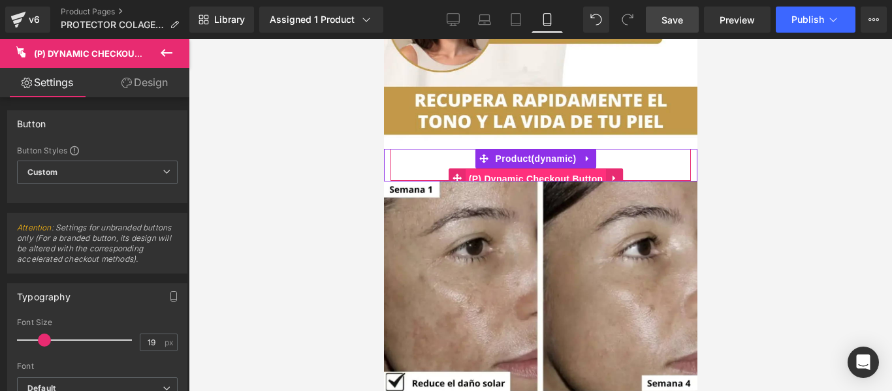
click at [546, 169] on span "(P) Dynamic Checkout Button" at bounding box center [535, 179] width 141 height 20
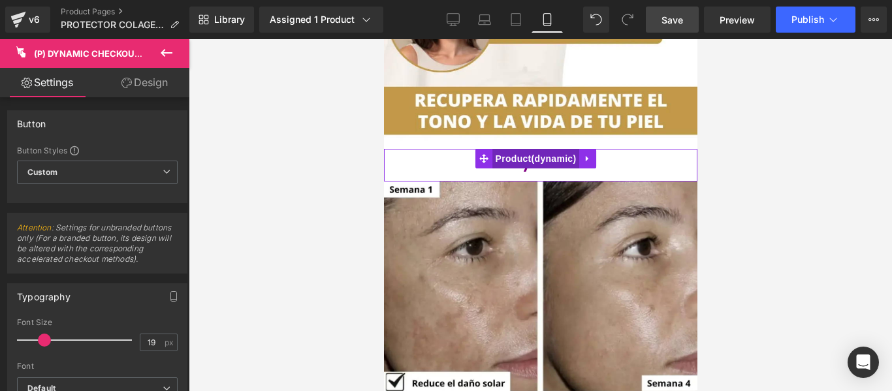
click at [536, 149] on span "Product" at bounding box center [536, 159] width 88 height 20
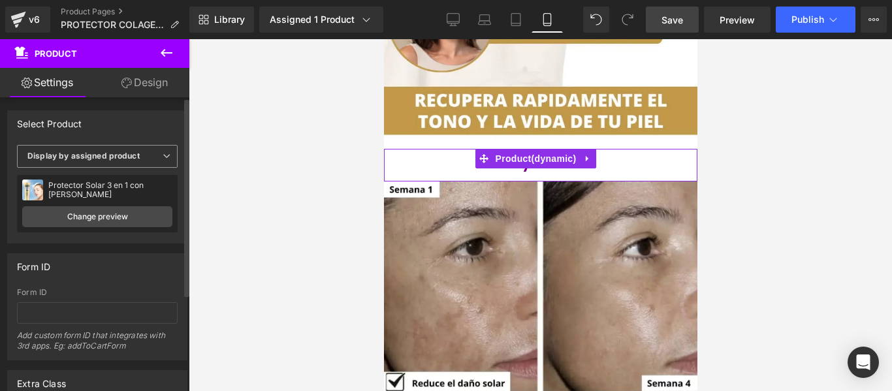
click at [125, 163] on span "Display by assigned product" at bounding box center [97, 156] width 161 height 23
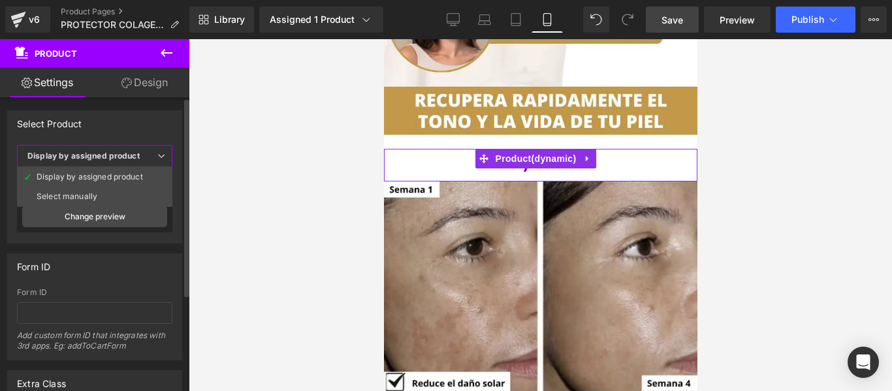
click at [140, 153] on span "Display by assigned product" at bounding box center [94, 156] width 155 height 23
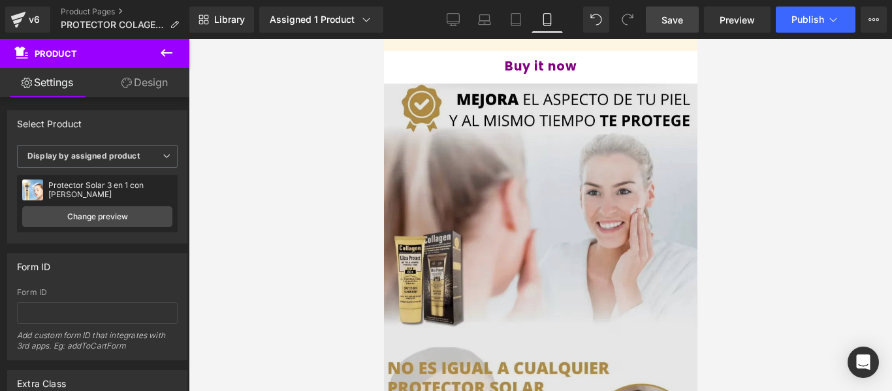
scroll to position [359, 0]
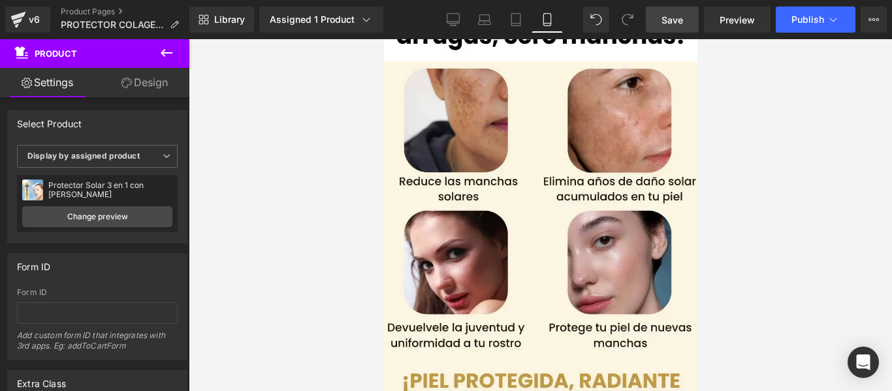
click at [681, 13] on span "Save" at bounding box center [673, 20] width 22 height 14
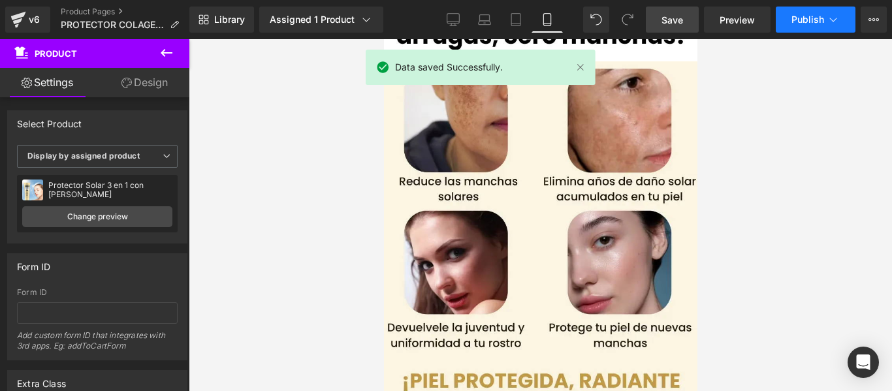
click at [799, 27] on button "Publish" at bounding box center [816, 20] width 80 height 26
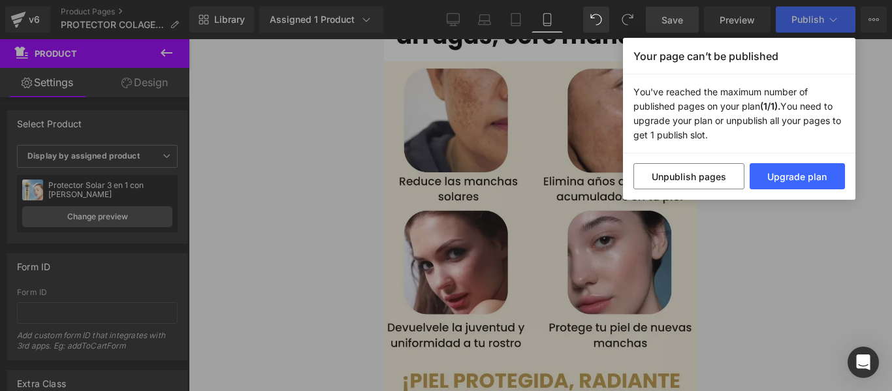
click at [773, 228] on div "Your page can’t be published You've reached the maximum number of published pag…" at bounding box center [446, 195] width 892 height 391
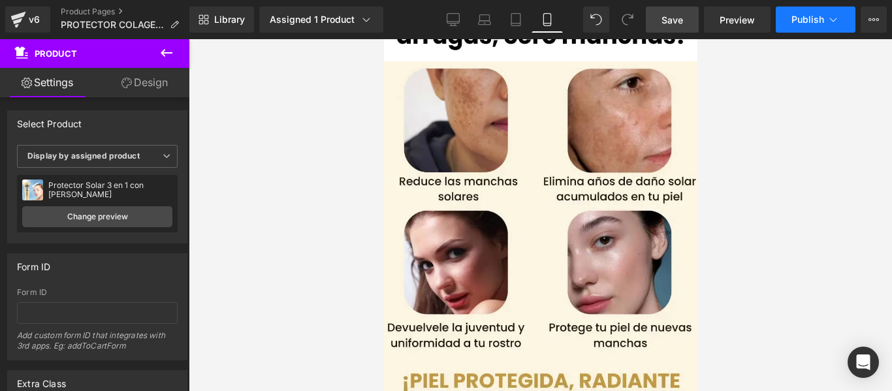
click at [809, 23] on span "Publish" at bounding box center [808, 19] width 33 height 10
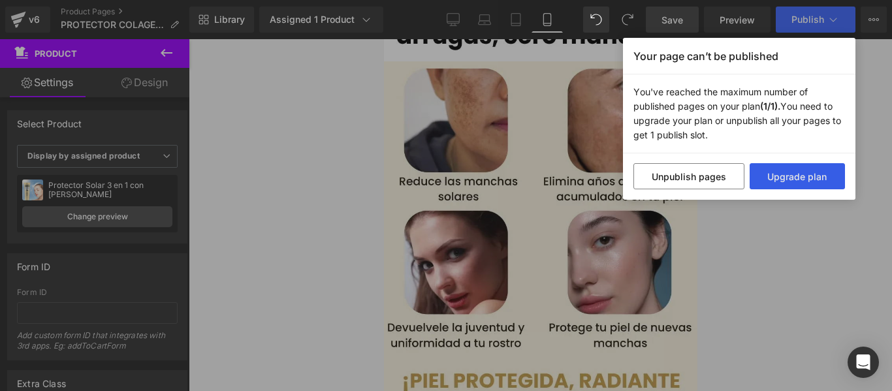
click at [772, 184] on button "Upgrade plan" at bounding box center [798, 176] width 96 height 26
click at [864, 98] on div "Your page can’t be published You've reached the maximum number of published pag…" at bounding box center [446, 195] width 892 height 391
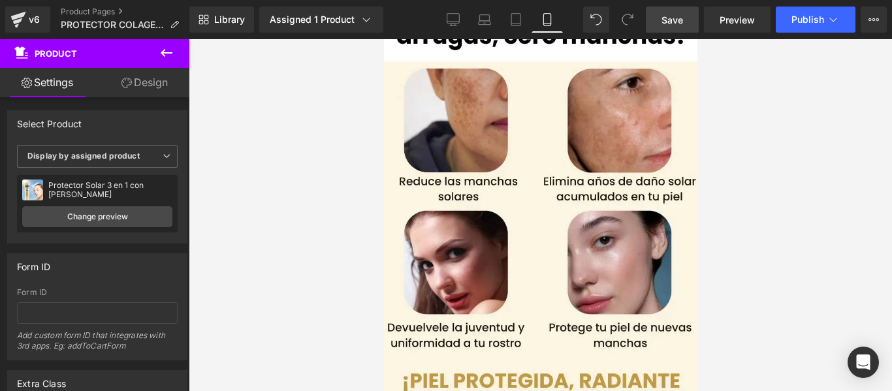
click at [683, 24] on span "Save" at bounding box center [673, 20] width 22 height 14
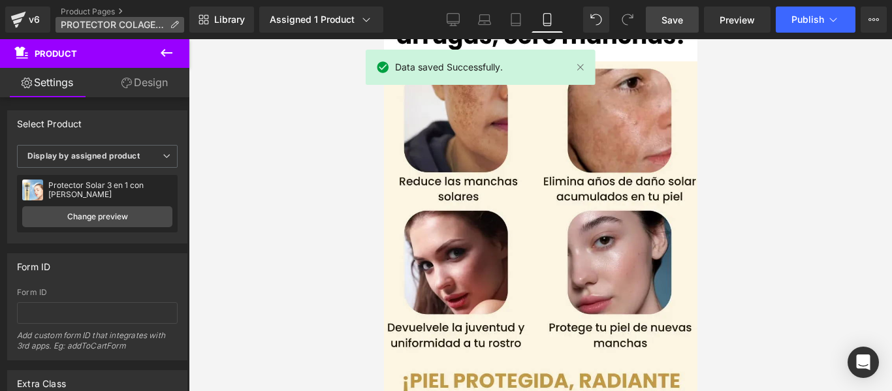
click at [111, 20] on span "PROTECTOR COLAGENO" at bounding box center [113, 25] width 104 height 10
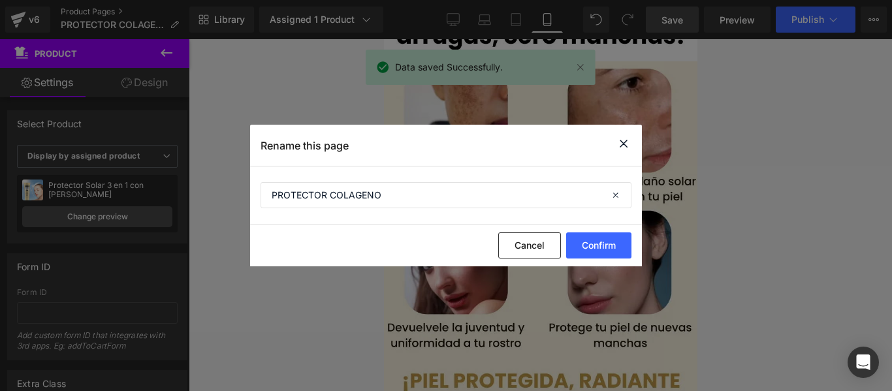
drag, startPoint x: 106, startPoint y: 7, endPoint x: 124, endPoint y: 12, distance: 18.4
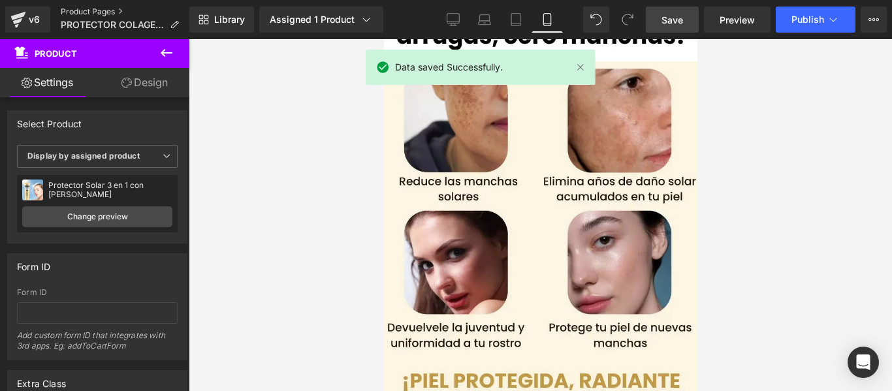
click at [88, 14] on link "Product Pages" at bounding box center [125, 12] width 129 height 10
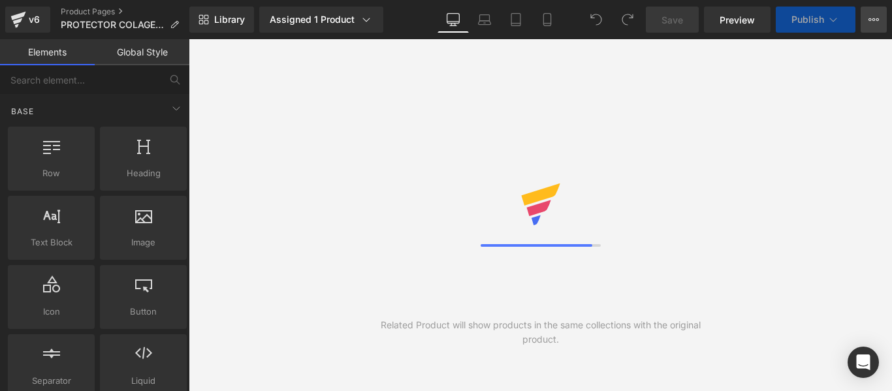
click at [867, 20] on button "Upgrade Plan View Live Page View with current Template Save Template to Library…" at bounding box center [874, 20] width 26 height 26
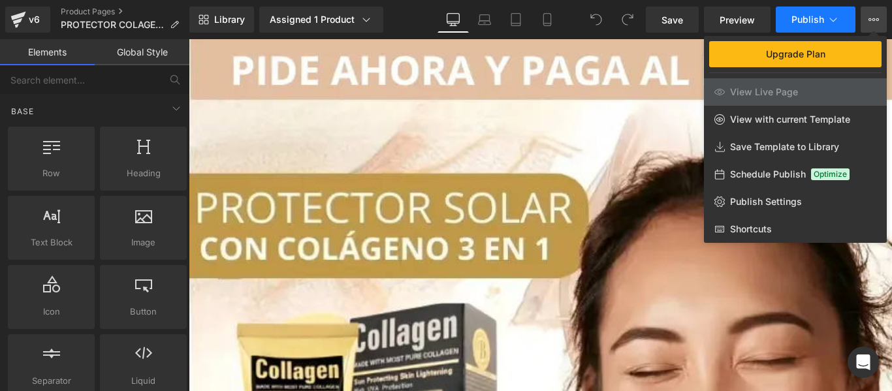
click at [799, 22] on span "Publish" at bounding box center [808, 19] width 33 height 10
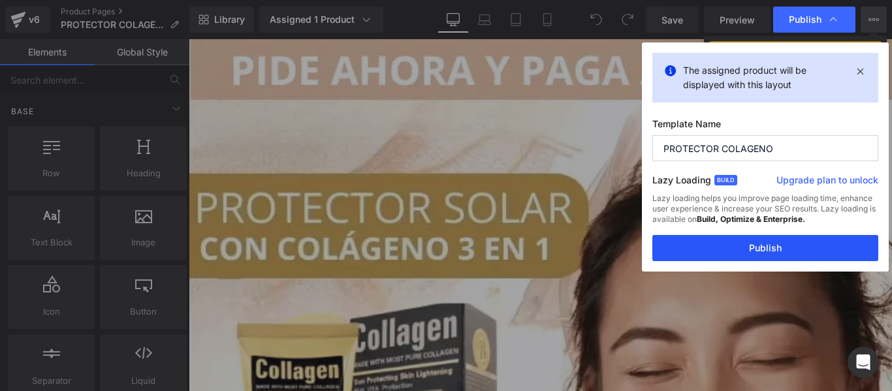
click at [679, 246] on button "Publish" at bounding box center [766, 248] width 226 height 26
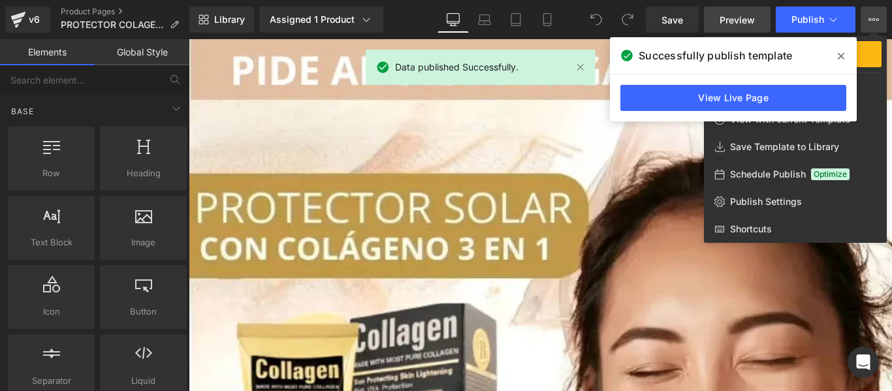
click at [717, 16] on link "Preview" at bounding box center [737, 20] width 67 height 26
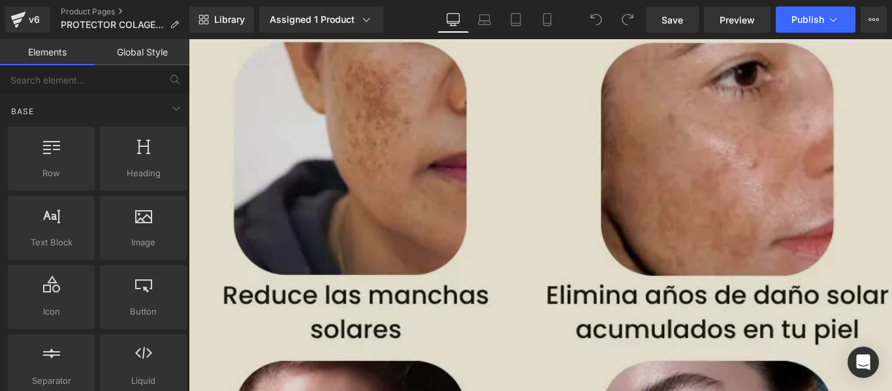
scroll to position [1176, 0]
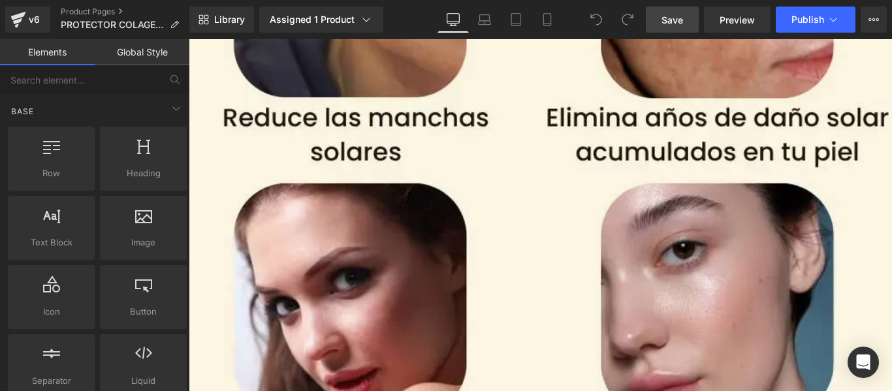
click at [664, 13] on span "Save" at bounding box center [673, 20] width 22 height 14
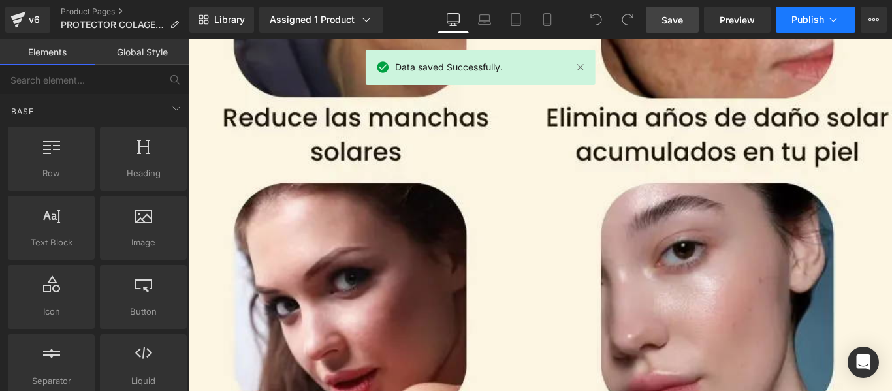
click at [787, 12] on button "Publish" at bounding box center [816, 20] width 80 height 26
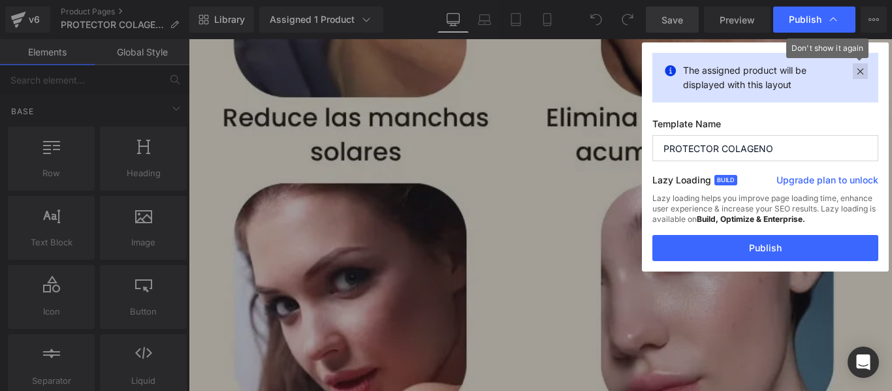
click at [866, 71] on icon at bounding box center [860, 71] width 15 height 16
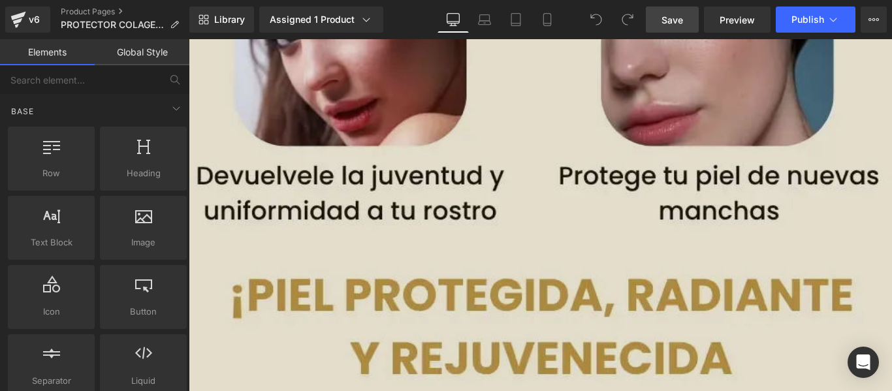
scroll to position [1307, 0]
